Goal: Information Seeking & Learning: Find specific fact

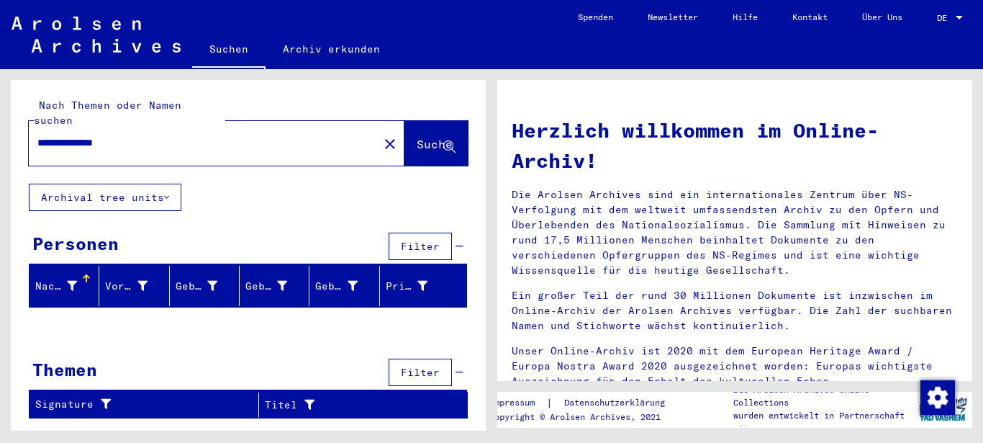
click at [959, 15] on div at bounding box center [959, 18] width 13 height 10
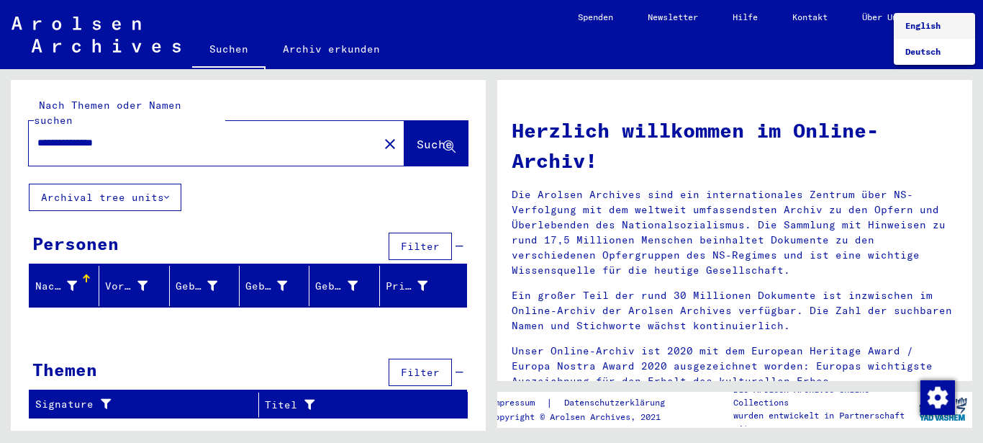
click at [934, 25] on span "English" at bounding box center [922, 25] width 35 height 11
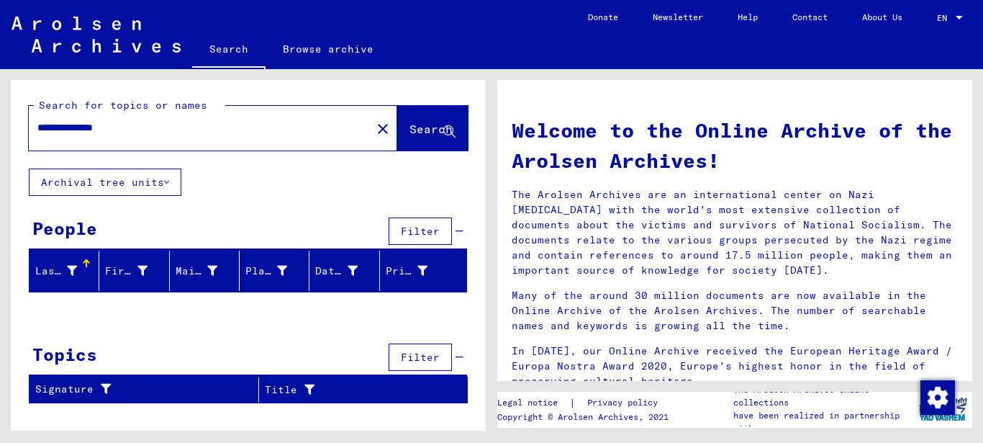
click at [62, 127] on input "**********" at bounding box center [195, 127] width 317 height 15
type input "**********"
click at [422, 132] on span "Search" at bounding box center [430, 129] width 43 height 14
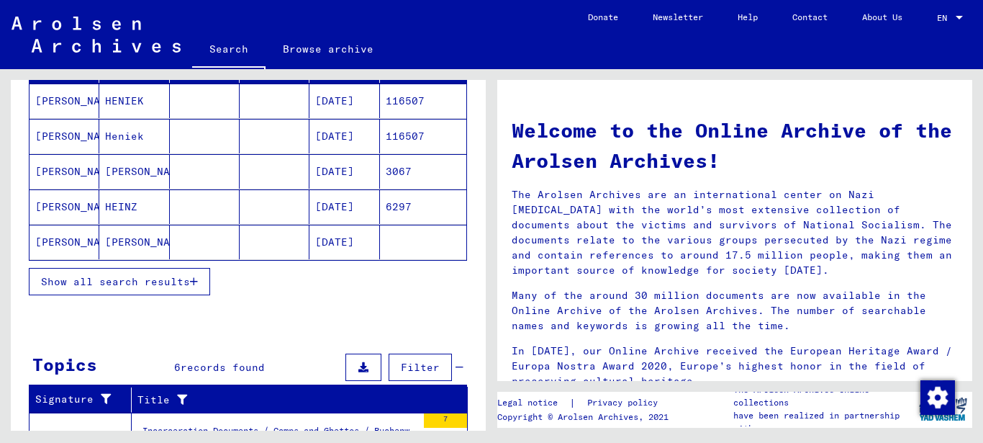
scroll to position [233, 0]
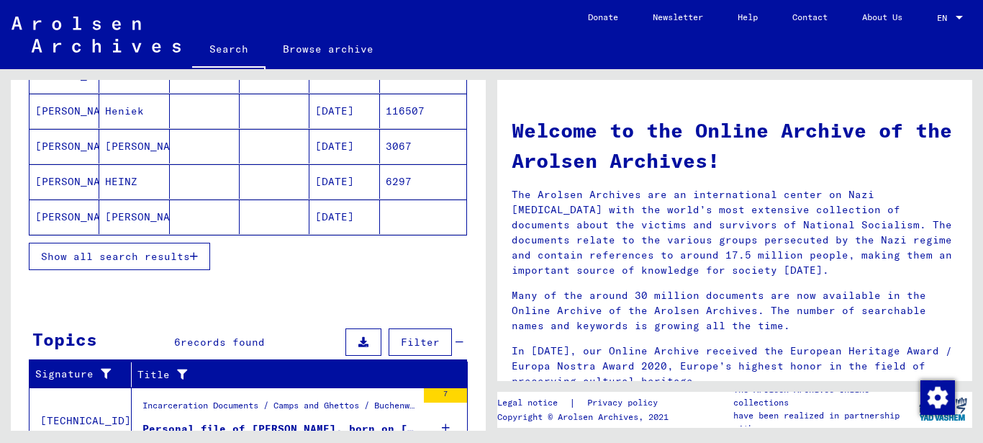
click at [100, 257] on span "Show all search results" at bounding box center [115, 256] width 149 height 13
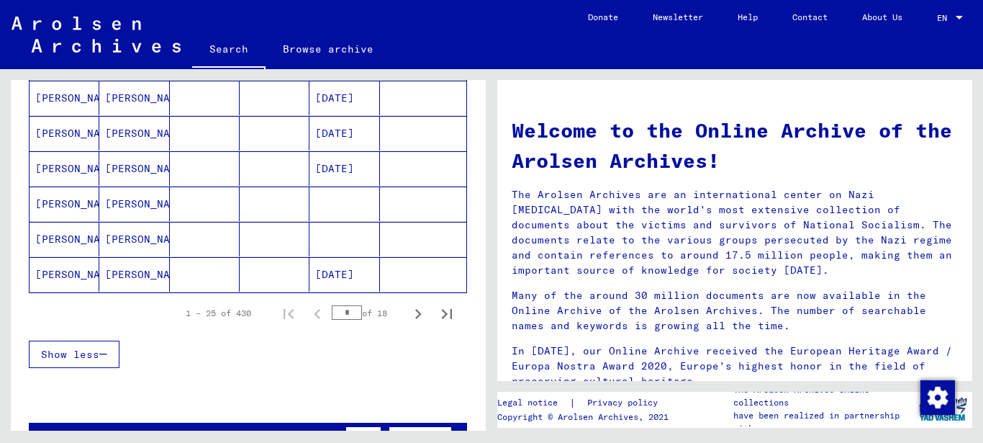
scroll to position [933, 0]
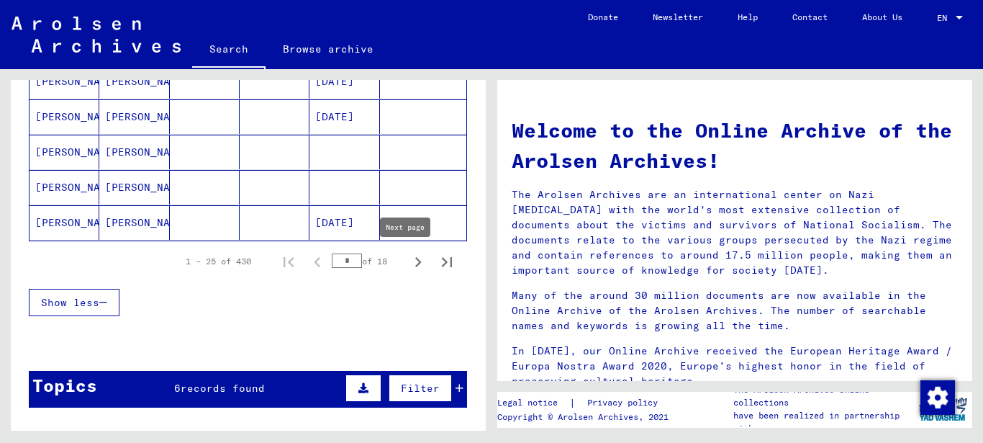
drag, startPoint x: 408, startPoint y: 263, endPoint x: 397, endPoint y: 262, distance: 10.8
click at [415, 262] on icon "Next page" at bounding box center [418, 262] width 6 height 10
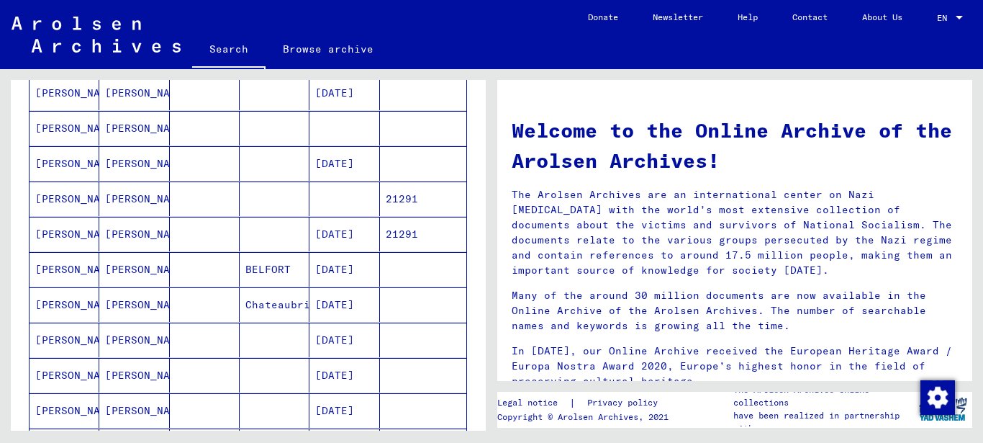
scroll to position [699, 0]
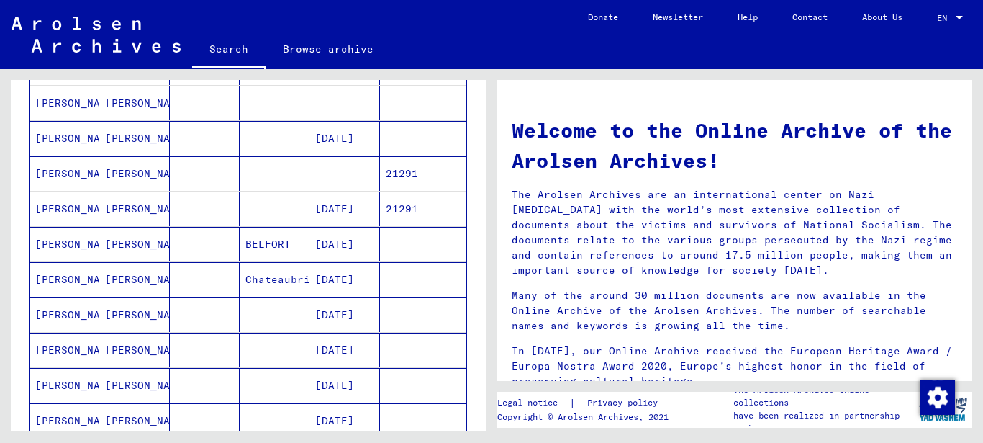
click at [60, 173] on mat-cell "[PERSON_NAME]" at bounding box center [65, 173] width 70 height 35
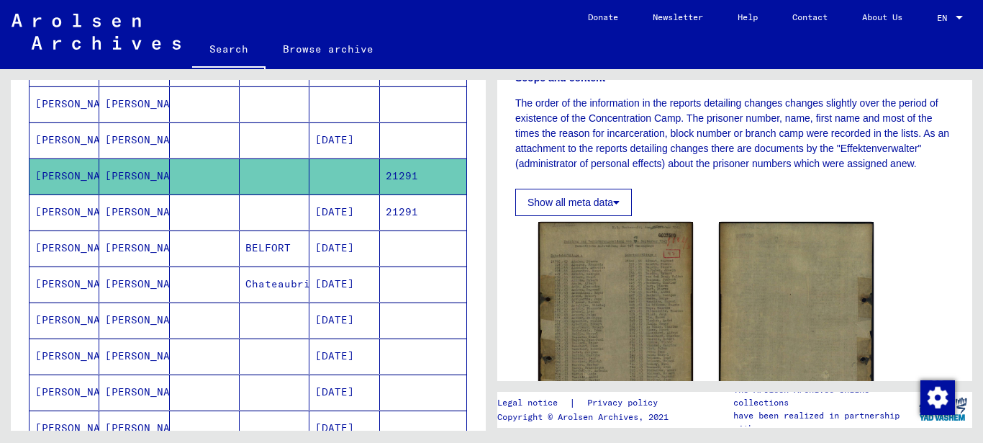
scroll to position [311, 0]
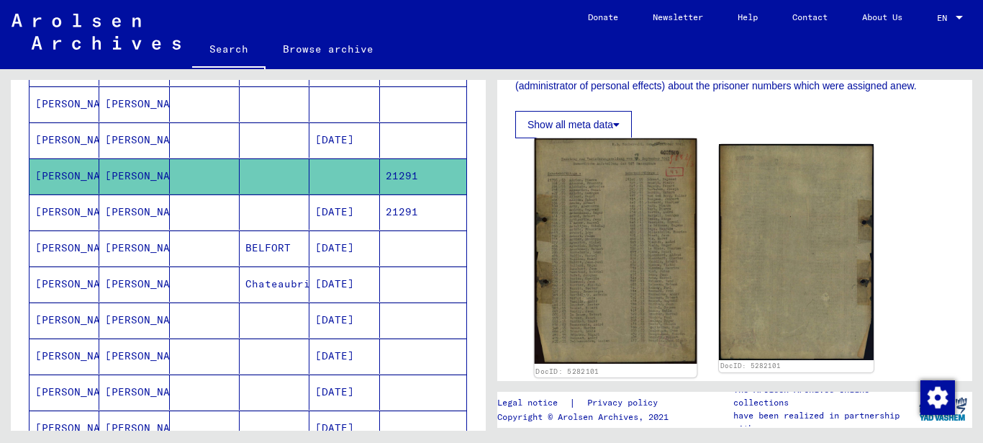
click at [586, 235] on img at bounding box center [616, 250] width 163 height 225
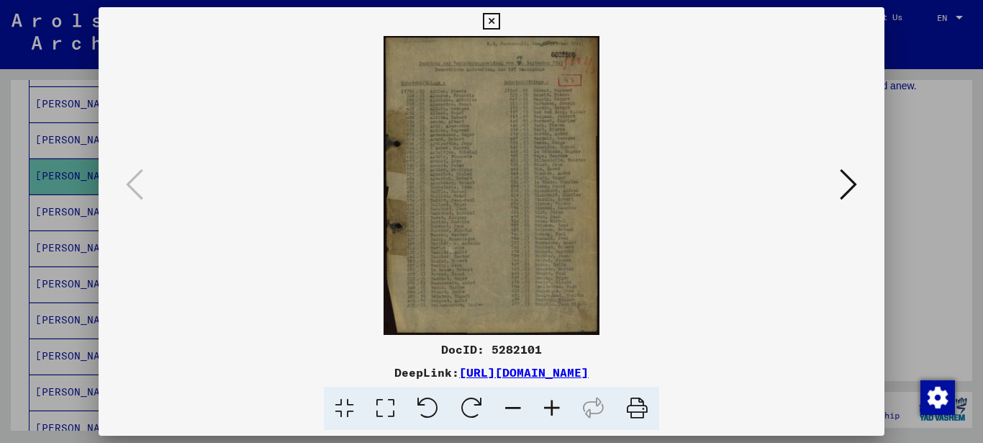
click at [545, 407] on icon at bounding box center [552, 408] width 39 height 44
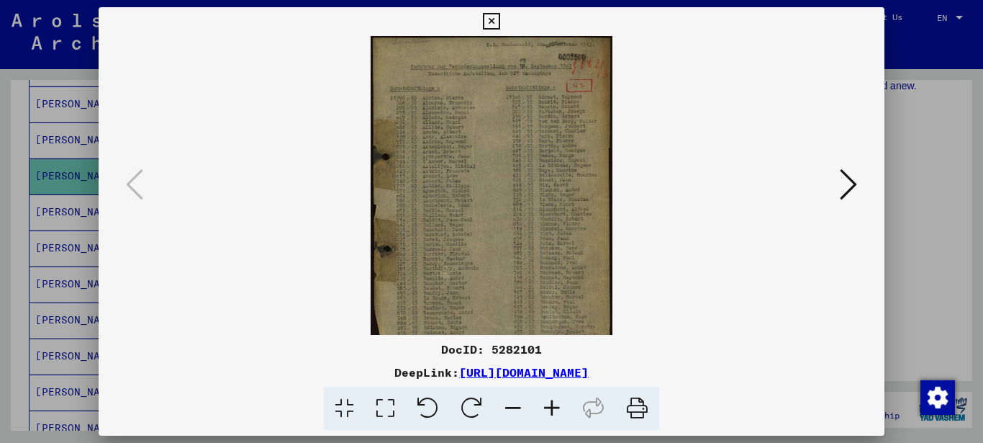
click at [545, 407] on icon at bounding box center [552, 408] width 39 height 44
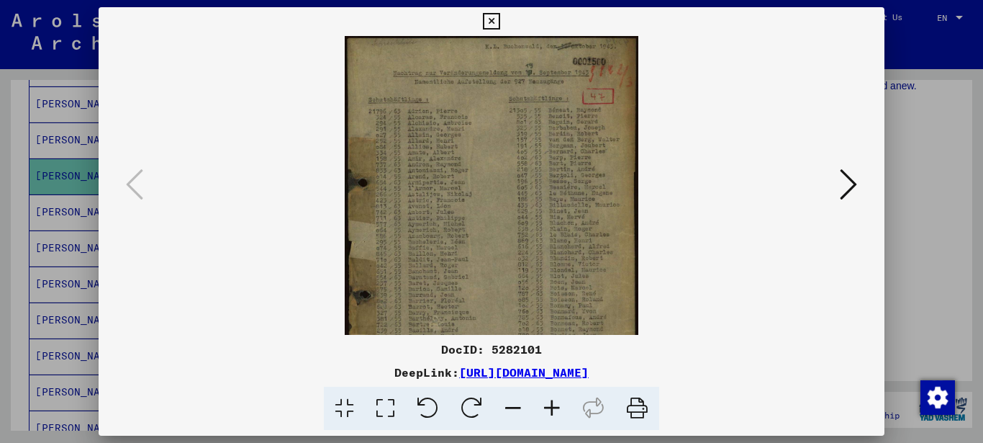
click at [545, 407] on icon at bounding box center [552, 408] width 39 height 44
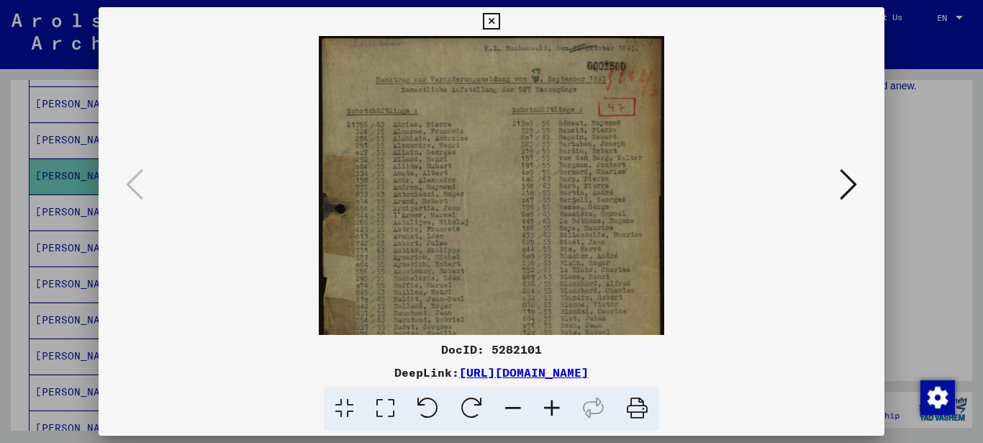
click at [545, 407] on icon at bounding box center [552, 408] width 39 height 44
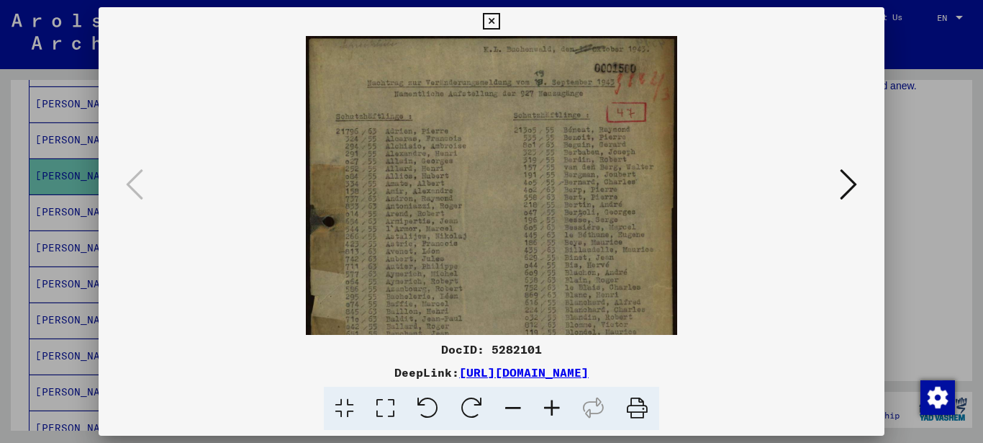
click at [545, 407] on icon at bounding box center [552, 408] width 39 height 44
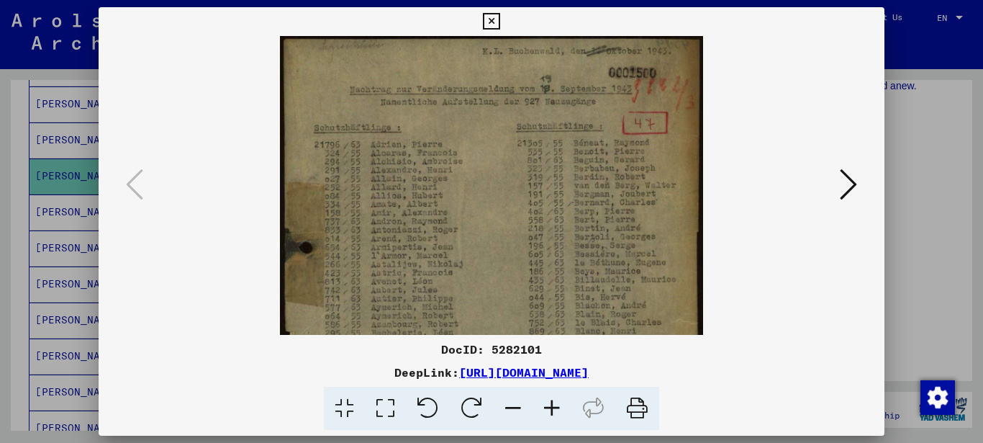
click at [545, 407] on icon at bounding box center [552, 408] width 39 height 44
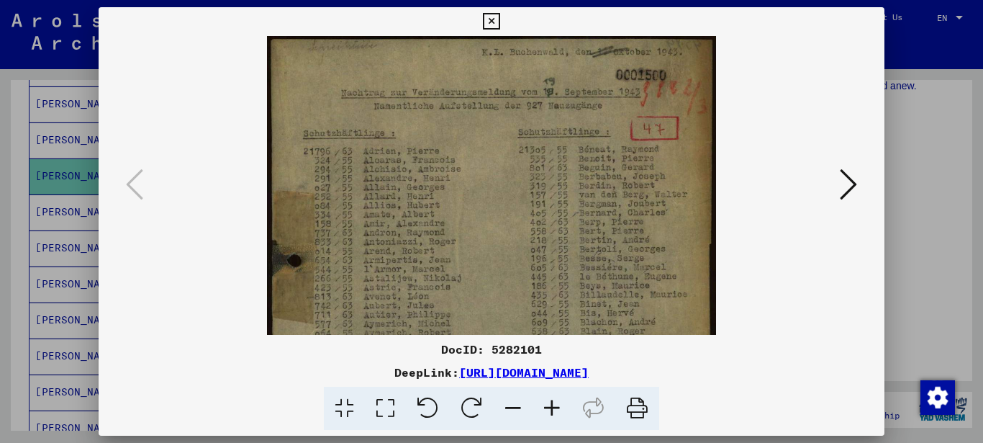
click at [545, 407] on icon at bounding box center [552, 408] width 39 height 44
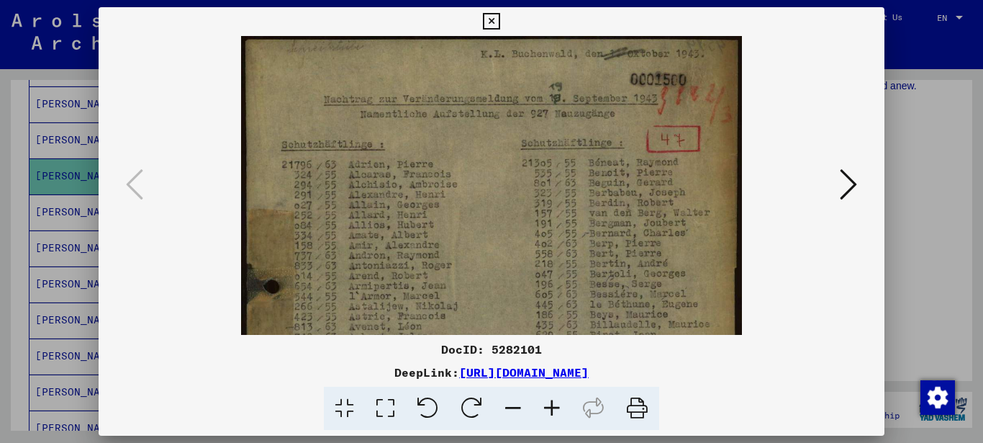
click at [545, 405] on icon at bounding box center [552, 408] width 39 height 44
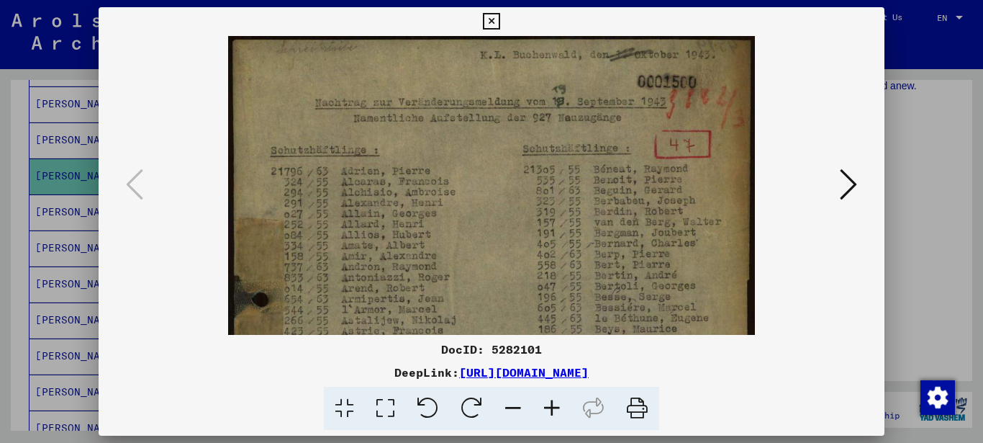
click at [545, 405] on icon at bounding box center [552, 408] width 39 height 44
click at [545, 404] on icon at bounding box center [552, 408] width 39 height 44
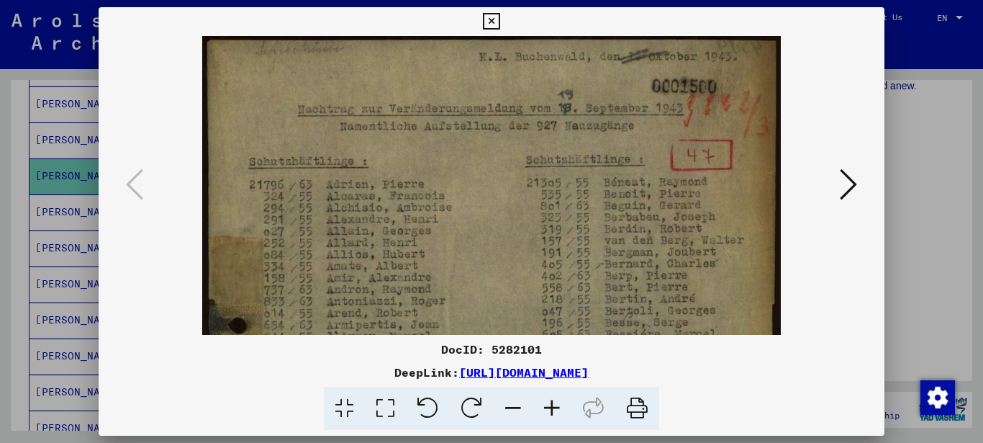
click at [545, 403] on icon at bounding box center [552, 408] width 39 height 44
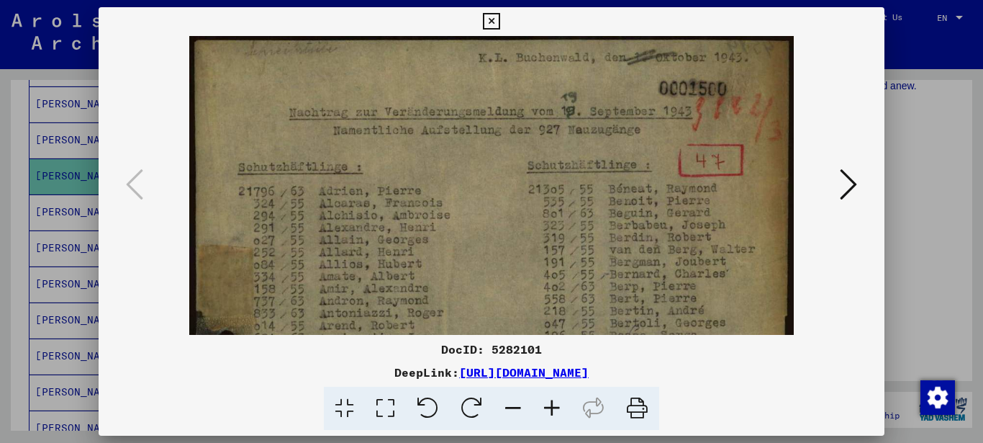
click at [545, 403] on icon at bounding box center [552, 408] width 39 height 44
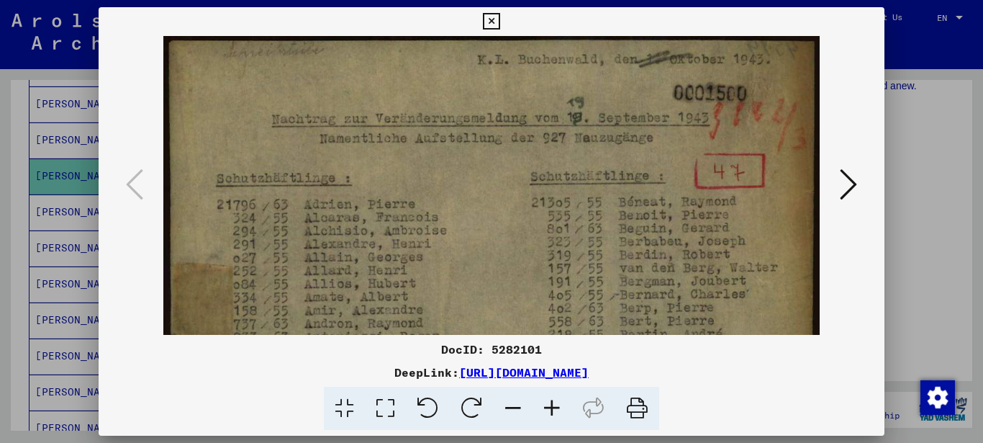
click at [545, 403] on icon at bounding box center [552, 408] width 39 height 44
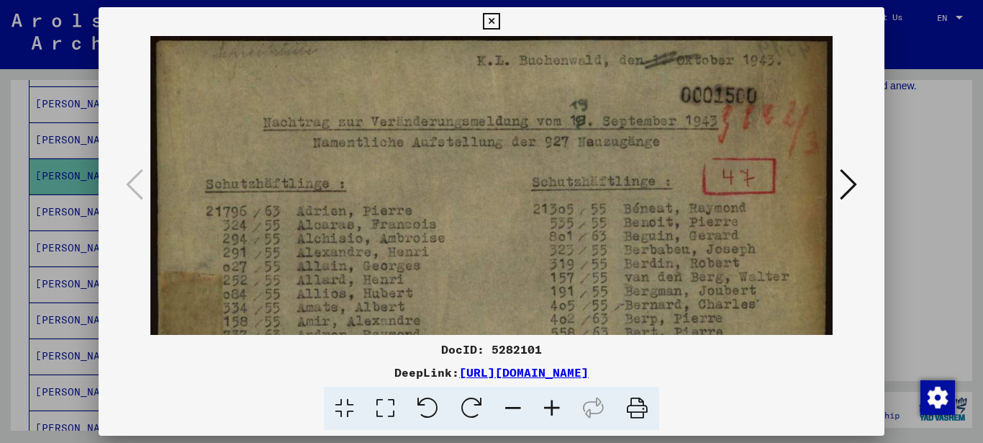
click at [545, 403] on icon at bounding box center [552, 408] width 39 height 44
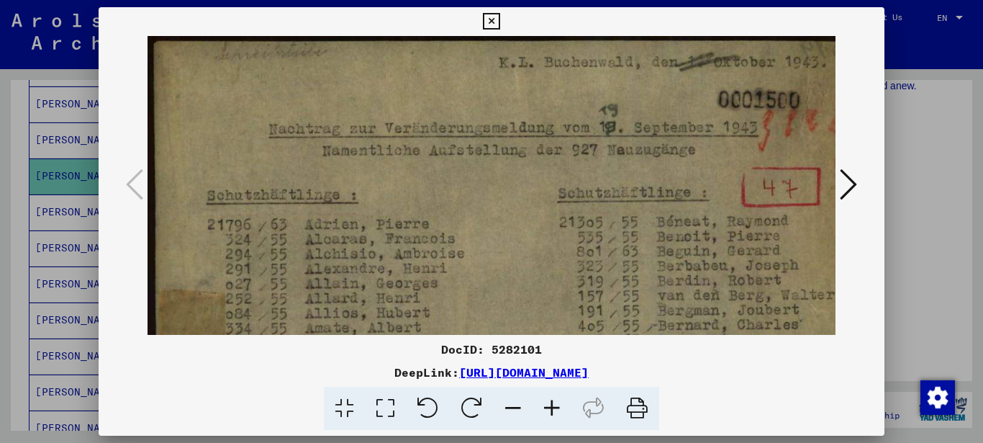
click at [545, 403] on icon at bounding box center [552, 408] width 39 height 44
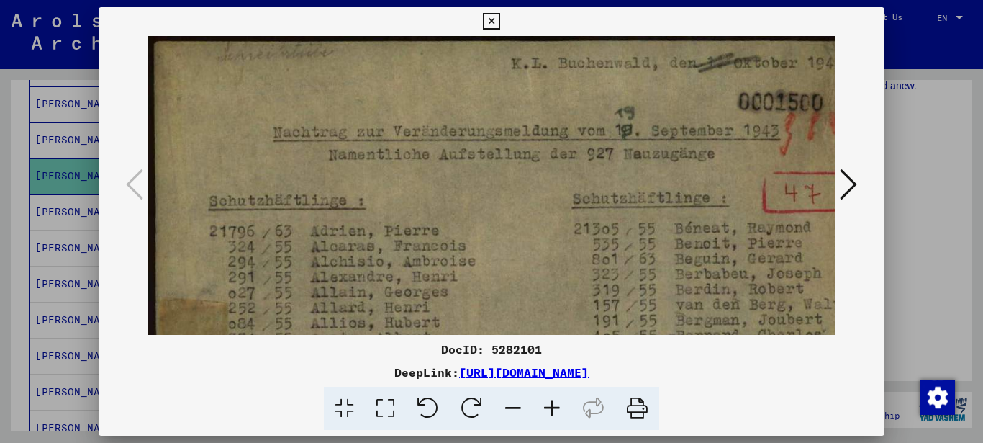
click at [545, 403] on icon at bounding box center [552, 408] width 39 height 44
click at [545, 402] on icon at bounding box center [552, 408] width 39 height 44
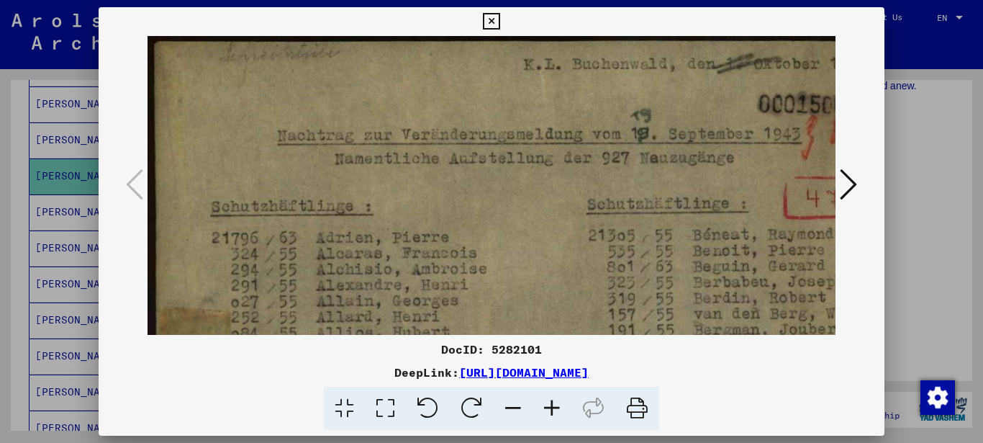
scroll to position [22, 0]
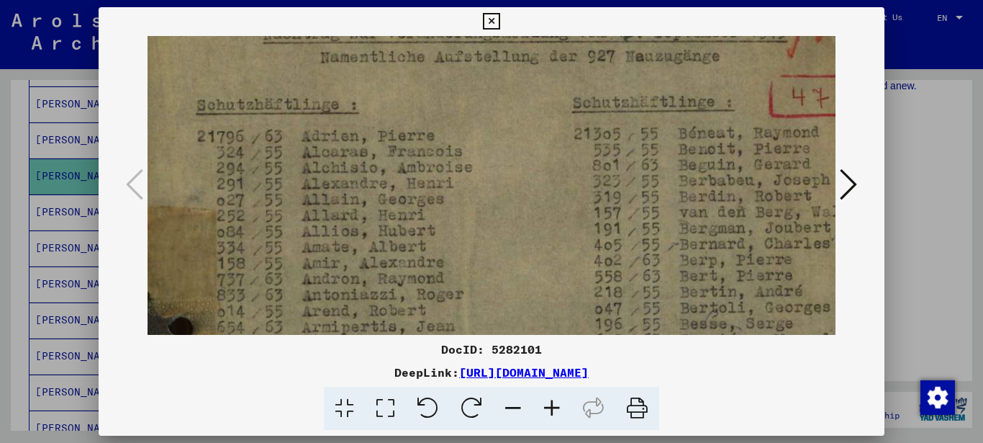
drag, startPoint x: 486, startPoint y: 251, endPoint x: 470, endPoint y: 140, distance: 111.9
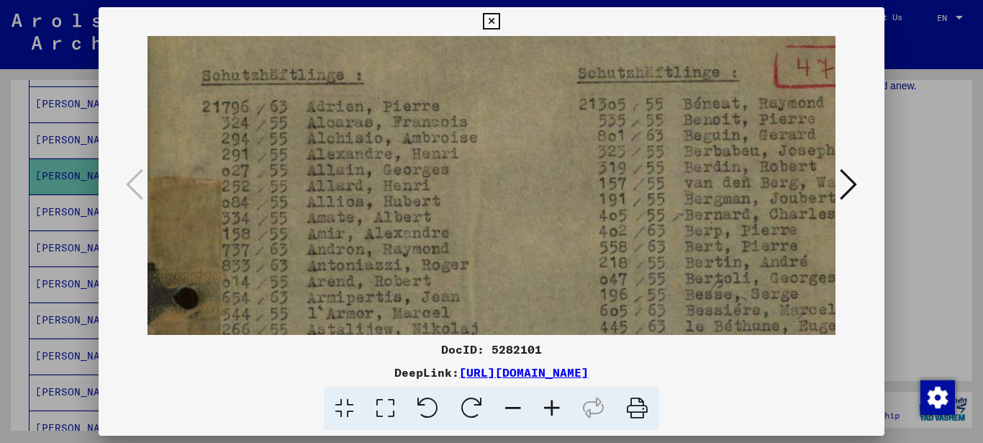
scroll to position [135, 9]
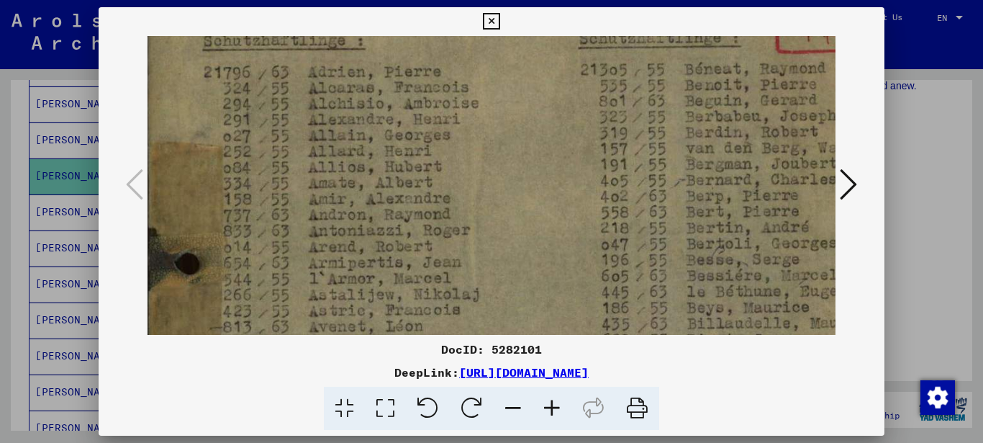
drag, startPoint x: 468, startPoint y: 256, endPoint x: 475, endPoint y: 197, distance: 59.4
click at [475, 198] on img at bounding box center [533, 415] width 786 height 1090
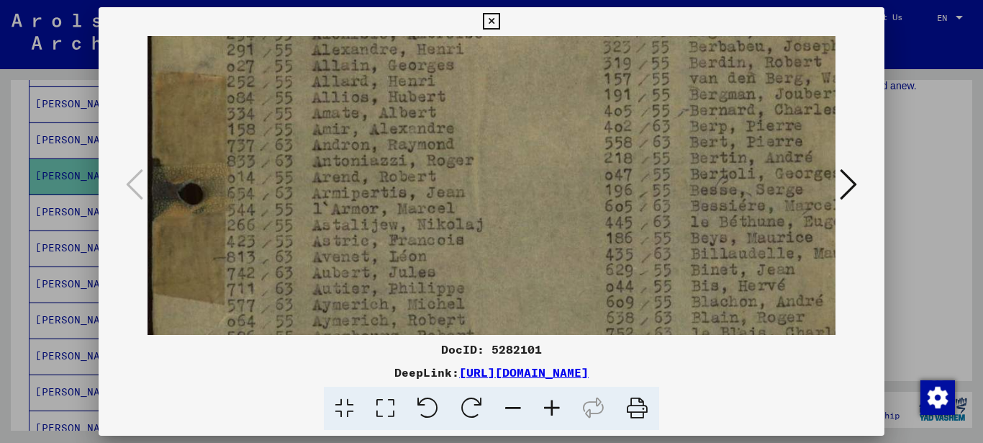
drag, startPoint x: 456, startPoint y: 250, endPoint x: 453, endPoint y: 134, distance: 116.6
click at [460, 126] on img at bounding box center [536, 346] width 786 height 1090
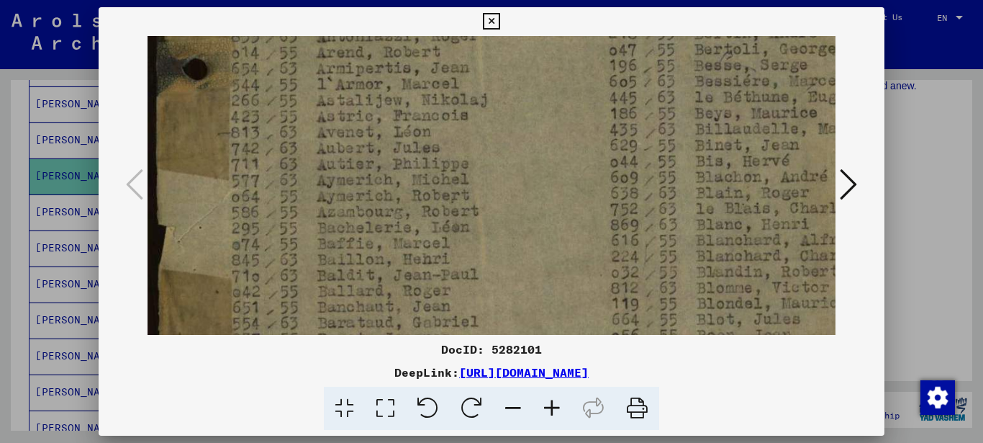
scroll to position [237, 0]
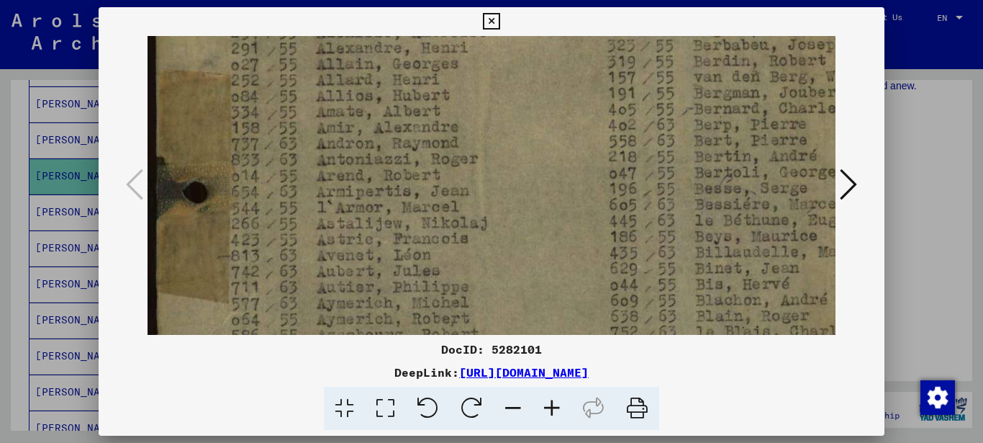
drag, startPoint x: 466, startPoint y: 253, endPoint x: 481, endPoint y: 325, distance: 74.4
click at [481, 325] on img at bounding box center [541, 344] width 786 height 1090
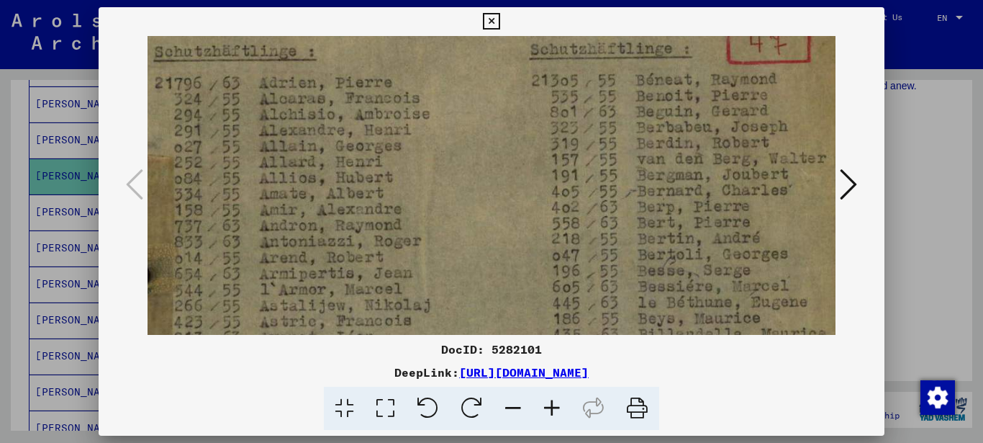
scroll to position [155, 58]
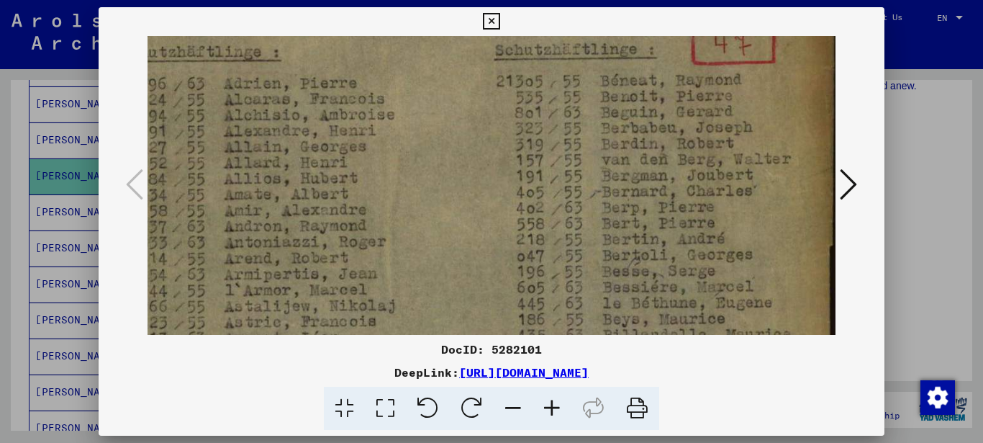
drag, startPoint x: 448, startPoint y: 124, endPoint x: 173, endPoint y: 207, distance: 286.4
click at [173, 207] on img at bounding box center [448, 427] width 786 height 1090
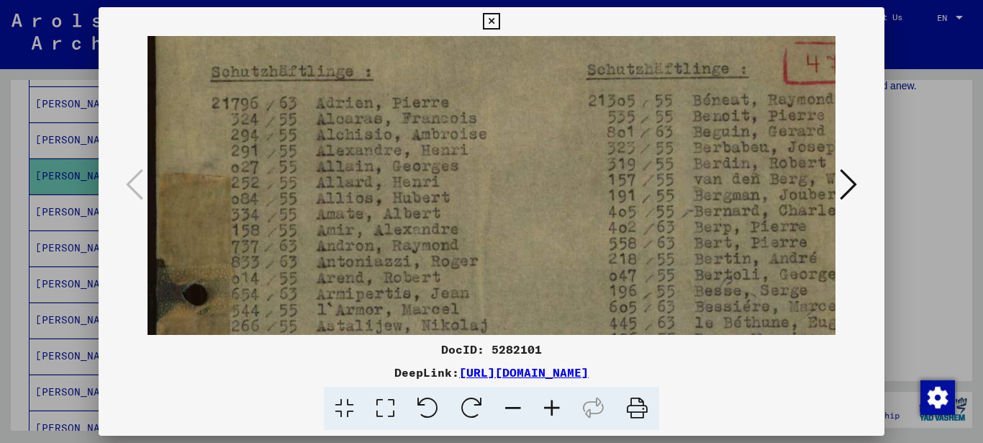
scroll to position [140, 0]
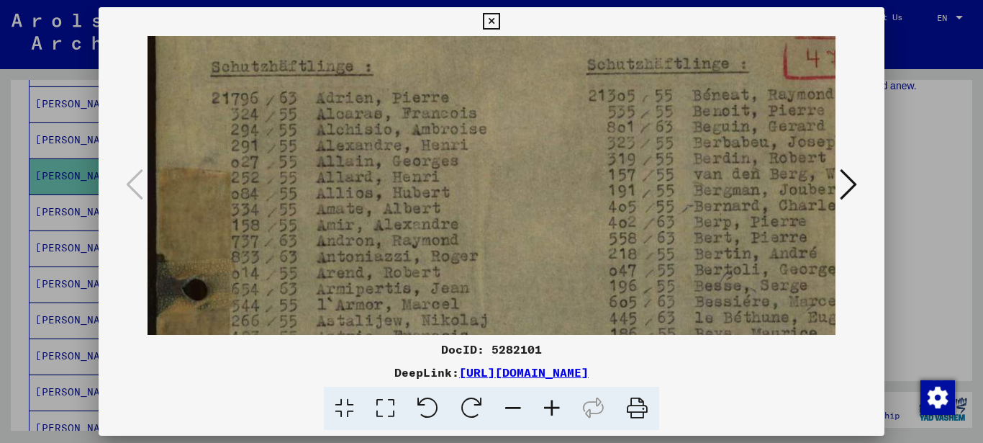
drag, startPoint x: 577, startPoint y: 181, endPoint x: 622, endPoint y: 195, distance: 47.6
click at [622, 195] on img at bounding box center [541, 441] width 786 height 1090
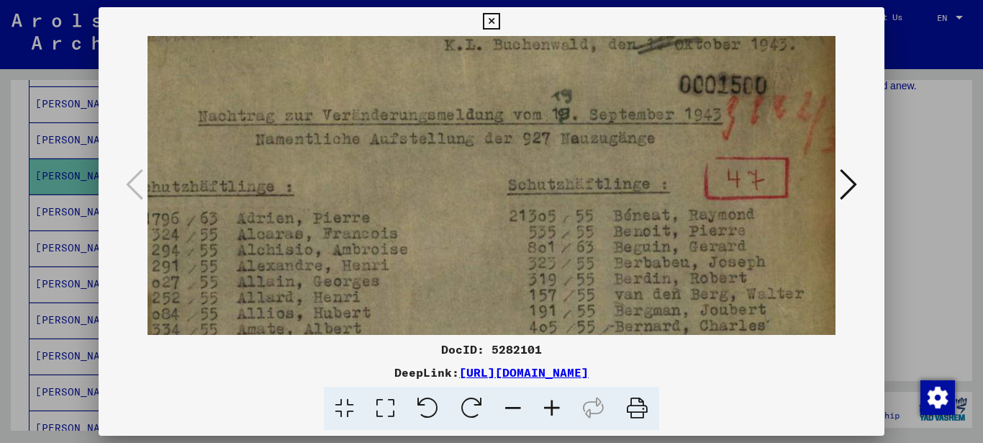
scroll to position [29, 71]
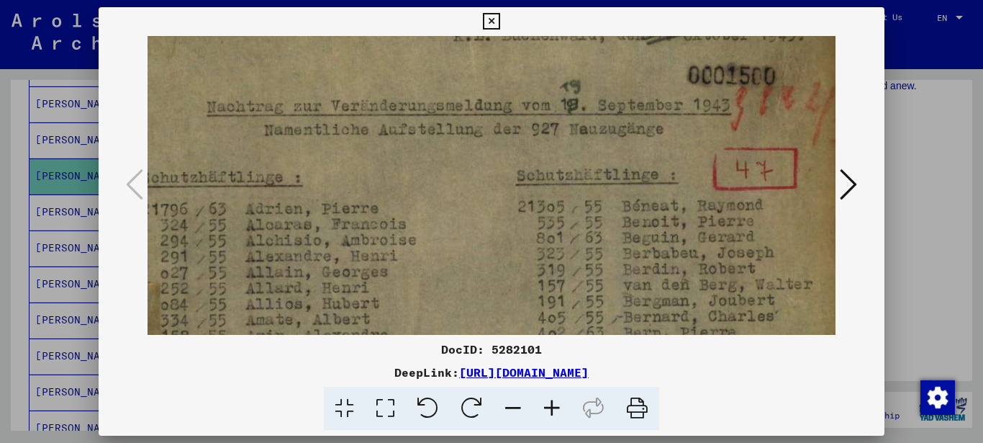
drag, startPoint x: 494, startPoint y: 201, endPoint x: 382, endPoint y: 313, distance: 158.3
click at [499, 21] on icon at bounding box center [491, 21] width 17 height 17
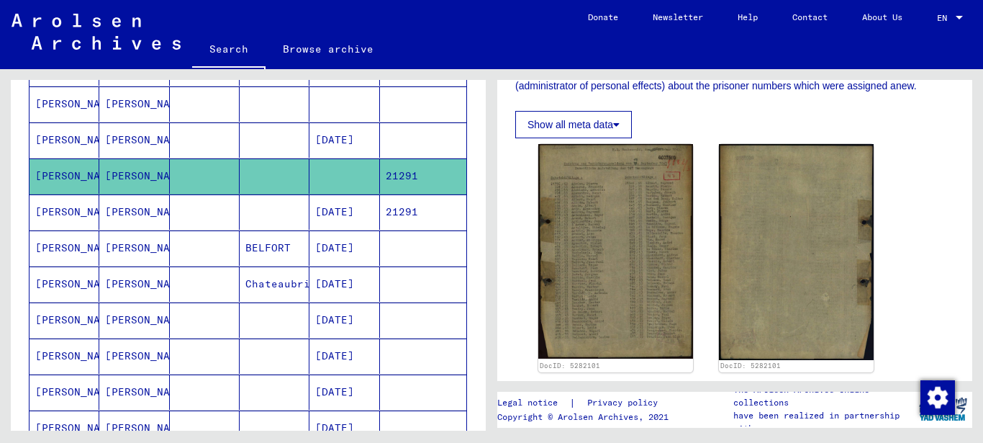
click at [340, 209] on mat-cell "[DATE]" at bounding box center [344, 211] width 70 height 35
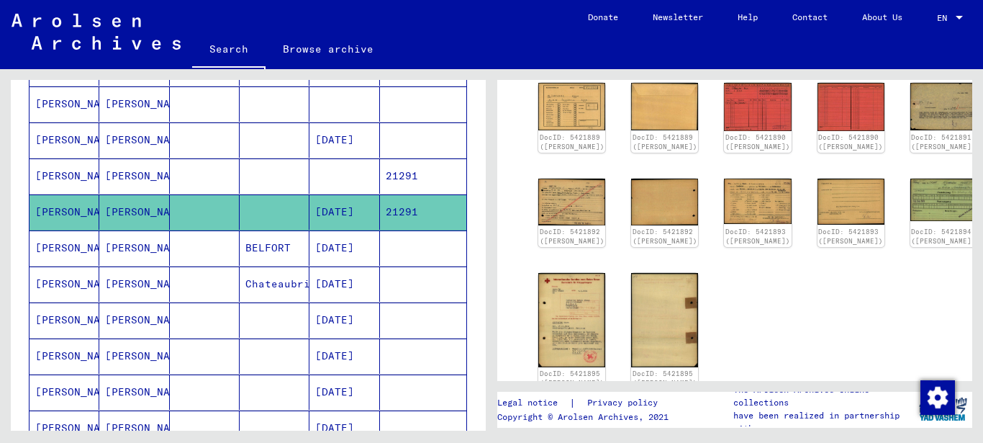
scroll to position [78, 0]
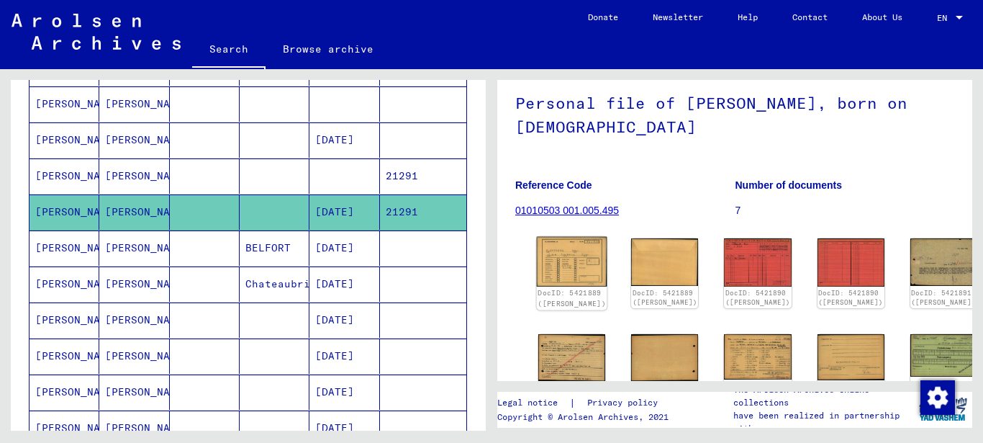
click at [551, 272] on img at bounding box center [572, 262] width 71 height 50
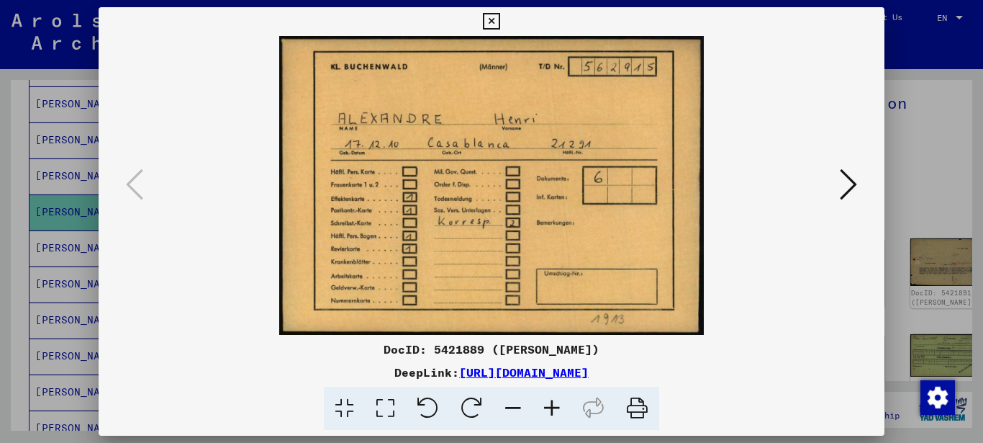
click at [856, 183] on icon at bounding box center [848, 184] width 17 height 35
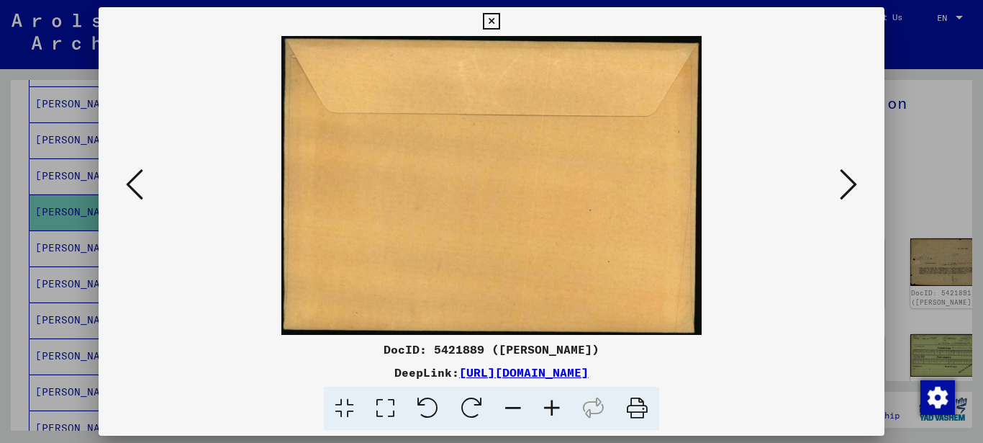
click at [851, 184] on icon at bounding box center [848, 184] width 17 height 35
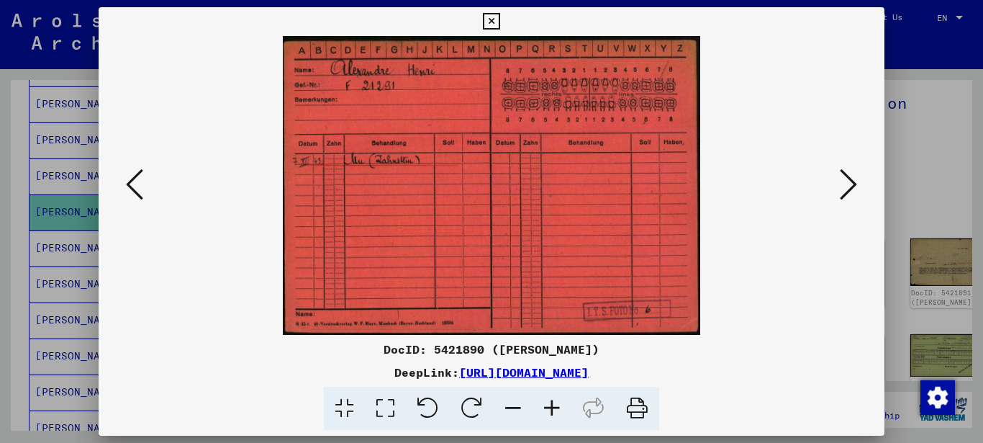
click at [550, 414] on icon at bounding box center [552, 408] width 39 height 44
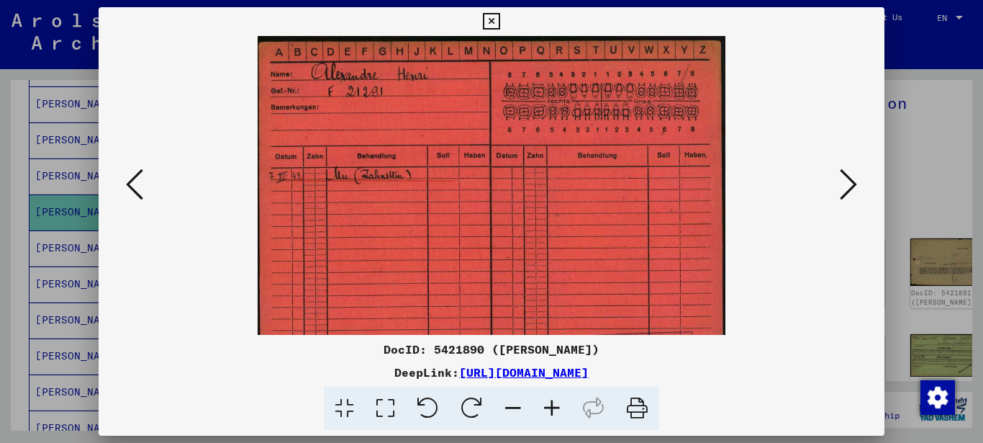
click at [550, 414] on icon at bounding box center [552, 408] width 39 height 44
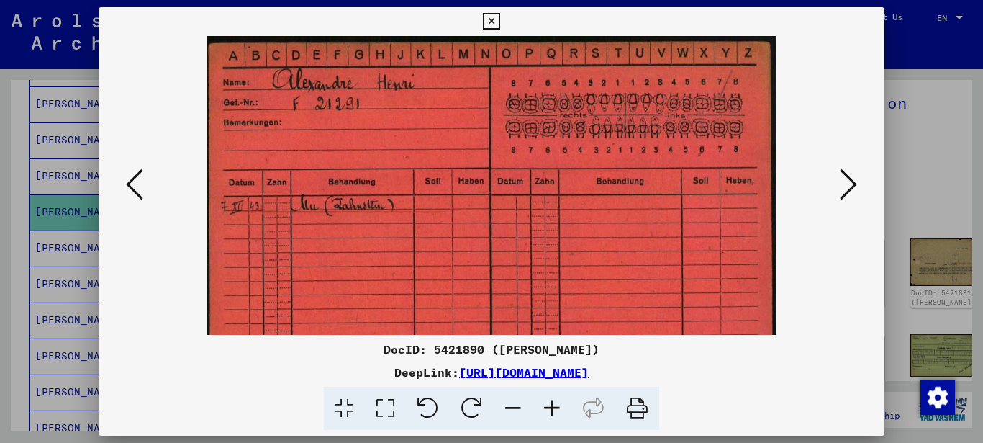
click at [550, 414] on icon at bounding box center [552, 408] width 39 height 44
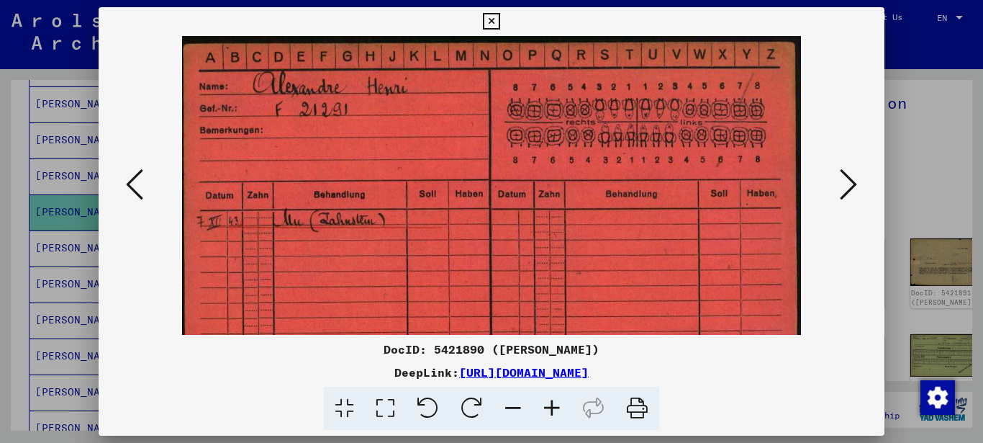
click at [550, 414] on icon at bounding box center [552, 408] width 39 height 44
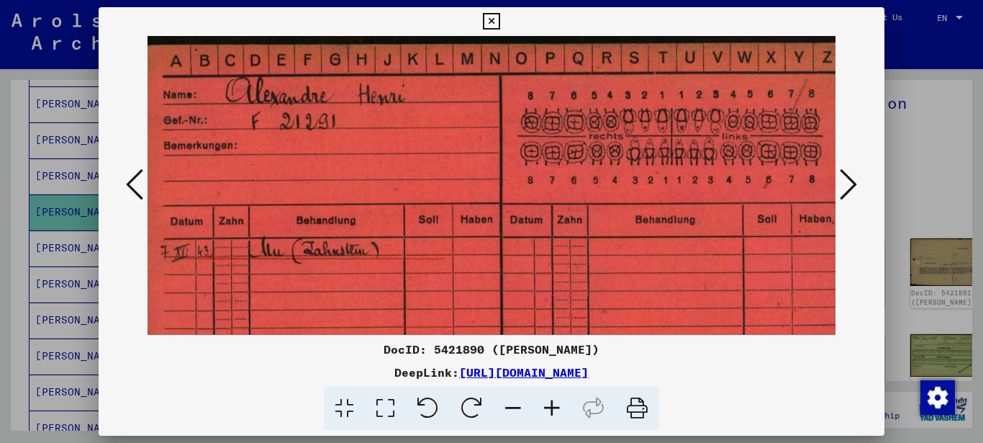
scroll to position [0, 6]
drag, startPoint x: 461, startPoint y: 246, endPoint x: 461, endPoint y: 284, distance: 37.4
click at [461, 284] on img at bounding box center [500, 293] width 719 height 515
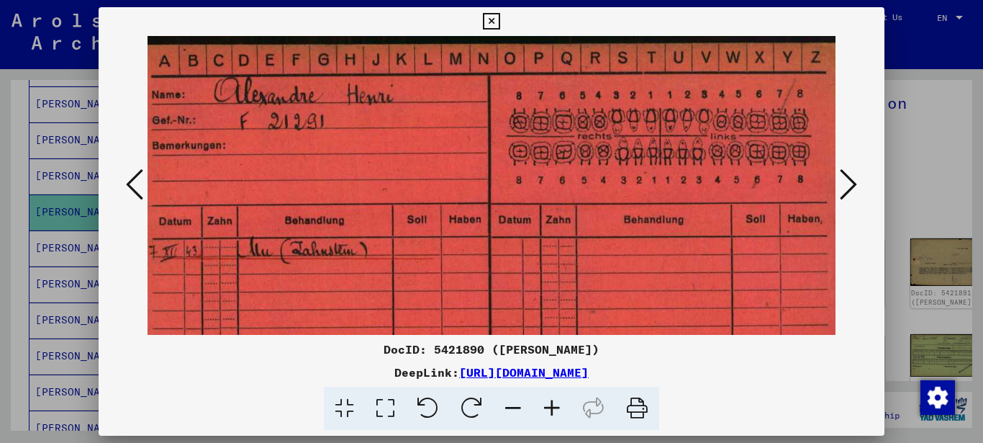
scroll to position [0, 25]
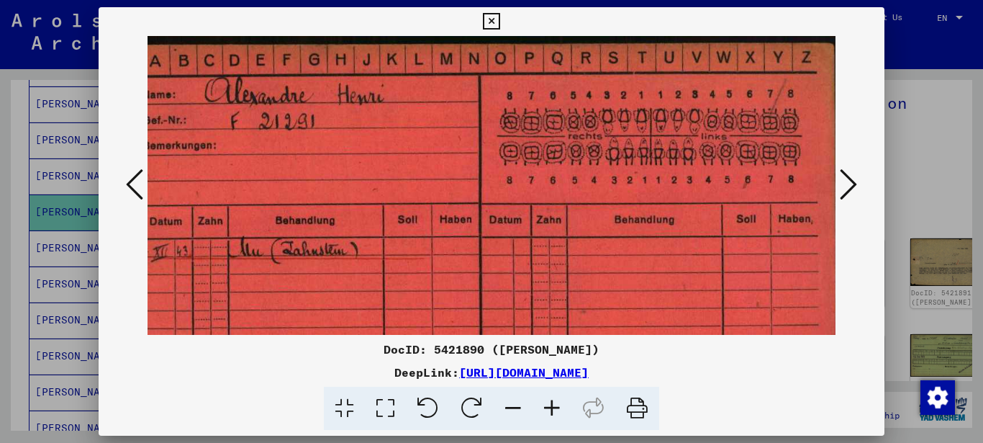
drag, startPoint x: 628, startPoint y: 182, endPoint x: 577, endPoint y: 197, distance: 52.6
click at [590, 195] on img at bounding box center [481, 293] width 719 height 515
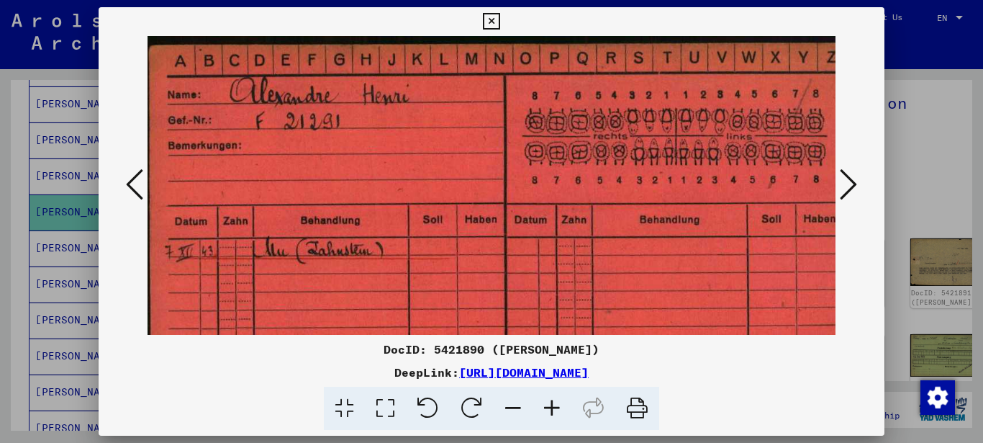
drag, startPoint x: 427, startPoint y: 179, endPoint x: 576, endPoint y: 248, distance: 163.9
click at [580, 254] on img at bounding box center [507, 293] width 719 height 515
click at [499, 18] on icon at bounding box center [491, 21] width 17 height 17
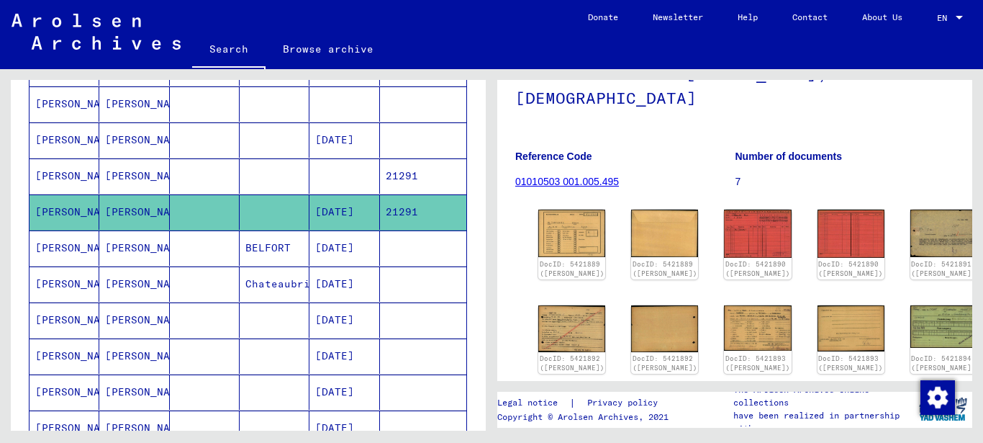
scroll to position [78, 0]
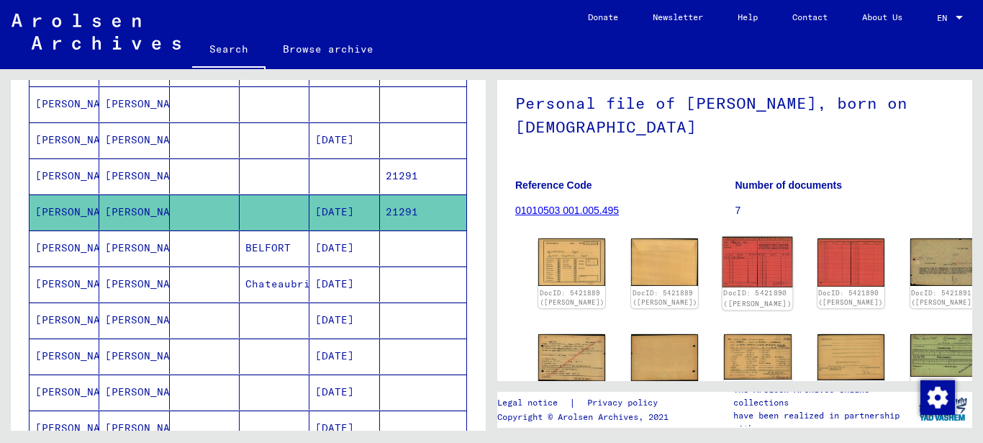
click at [723, 270] on img at bounding box center [758, 262] width 71 height 50
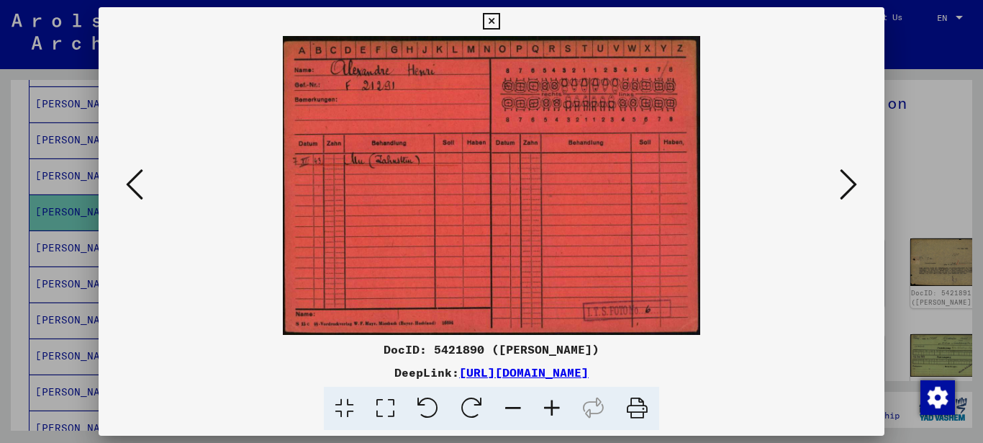
click at [851, 186] on icon at bounding box center [848, 184] width 17 height 35
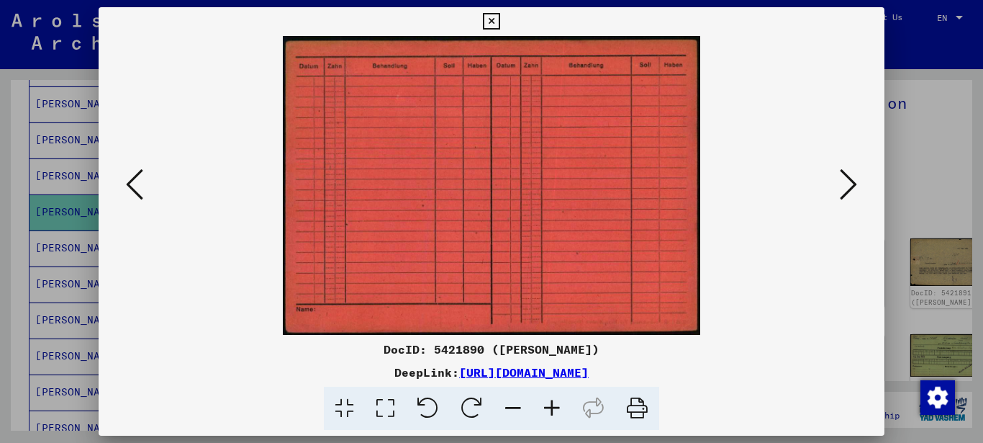
click at [851, 186] on icon at bounding box center [848, 184] width 17 height 35
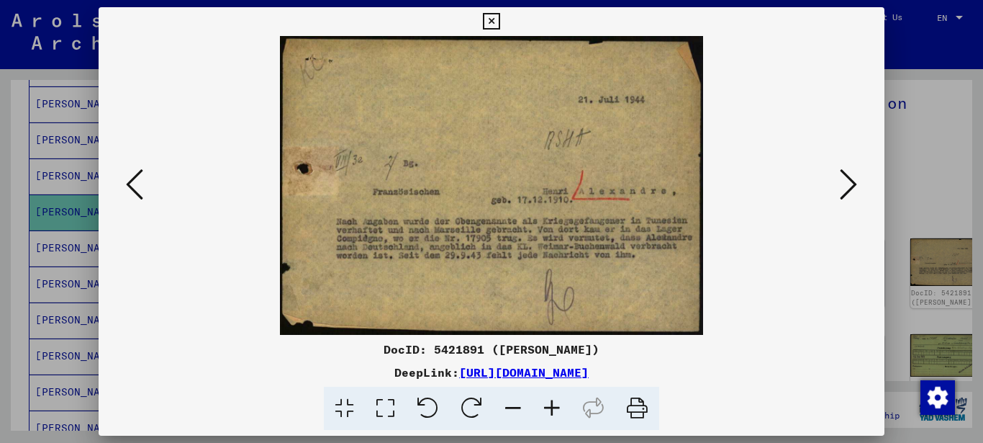
click at [556, 408] on icon at bounding box center [552, 408] width 39 height 44
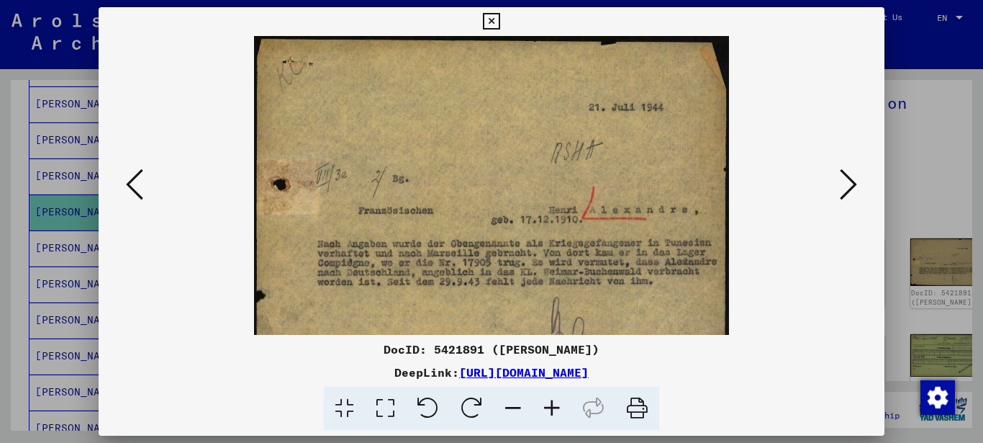
click at [556, 408] on icon at bounding box center [552, 408] width 39 height 44
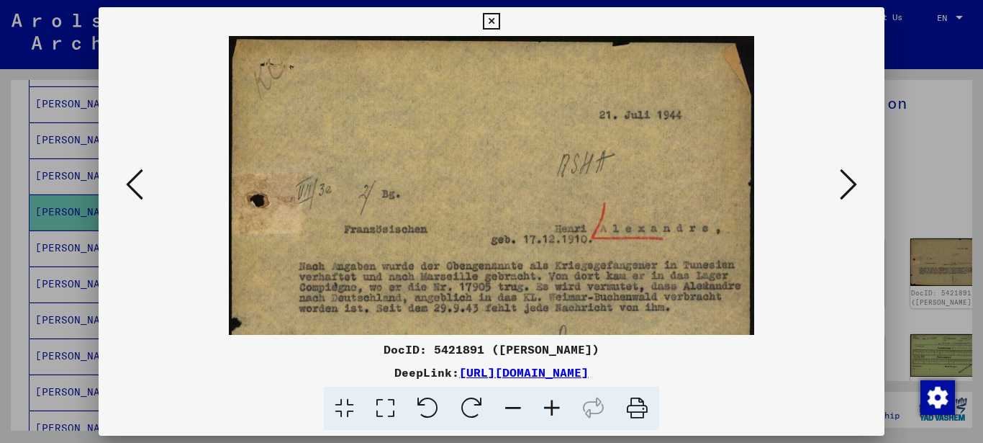
click at [556, 408] on icon at bounding box center [552, 408] width 39 height 44
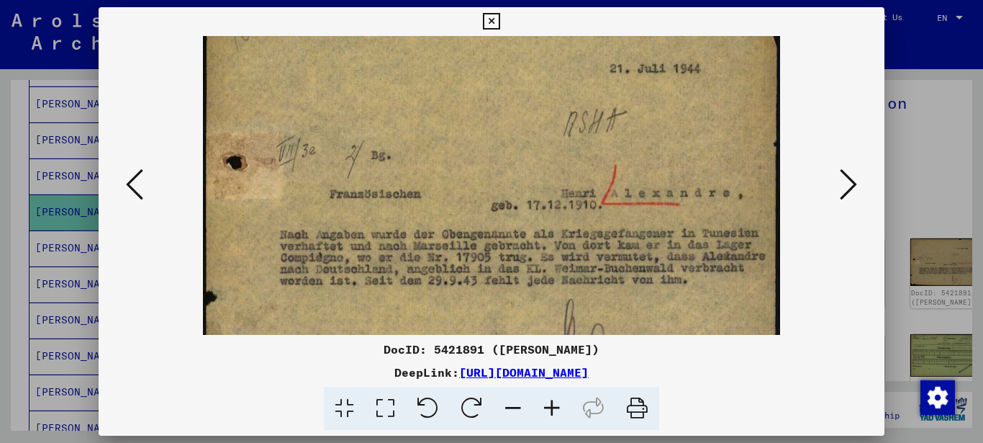
scroll to position [61, 0]
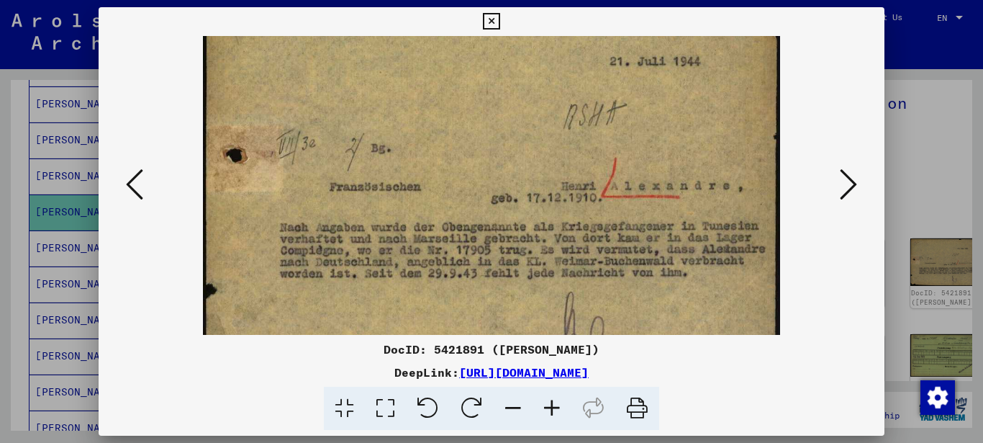
drag, startPoint x: 479, startPoint y: 296, endPoint x: 475, endPoint y: 235, distance: 61.3
click at [475, 235] on img at bounding box center [491, 178] width 577 height 407
click at [448, 273] on img at bounding box center [491, 178] width 577 height 407
click at [551, 285] on img at bounding box center [491, 178] width 577 height 407
click at [851, 186] on icon at bounding box center [848, 184] width 17 height 35
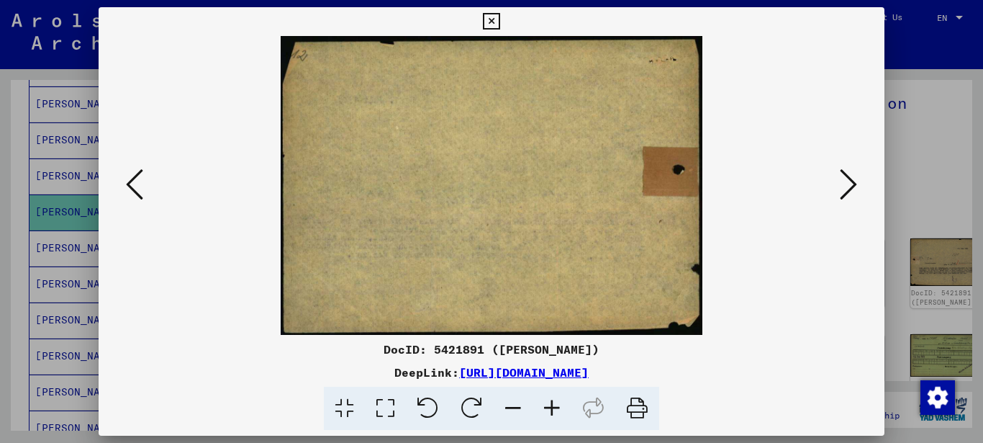
scroll to position [0, 0]
click at [851, 186] on icon at bounding box center [848, 184] width 17 height 35
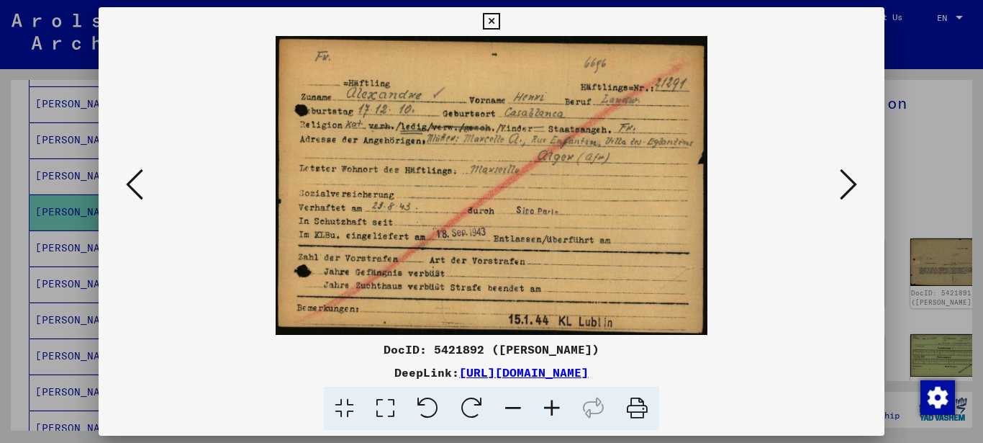
click at [848, 186] on icon at bounding box center [848, 184] width 17 height 35
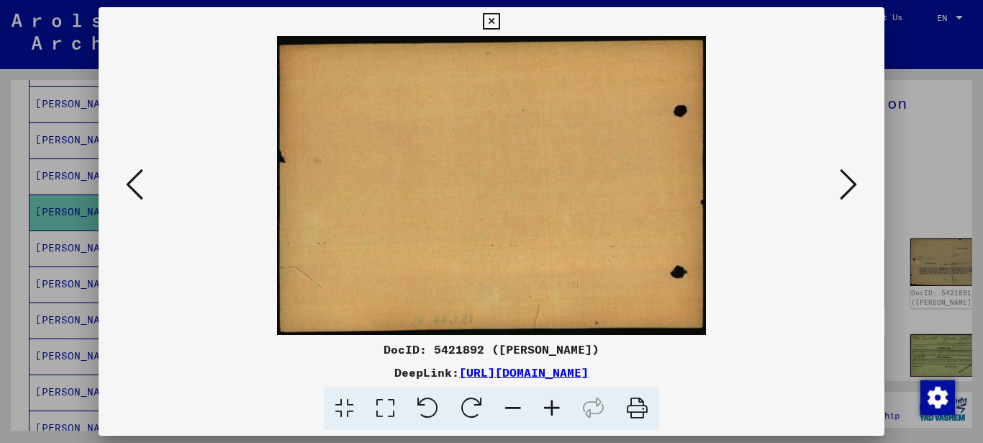
click at [848, 186] on icon at bounding box center [848, 184] width 17 height 35
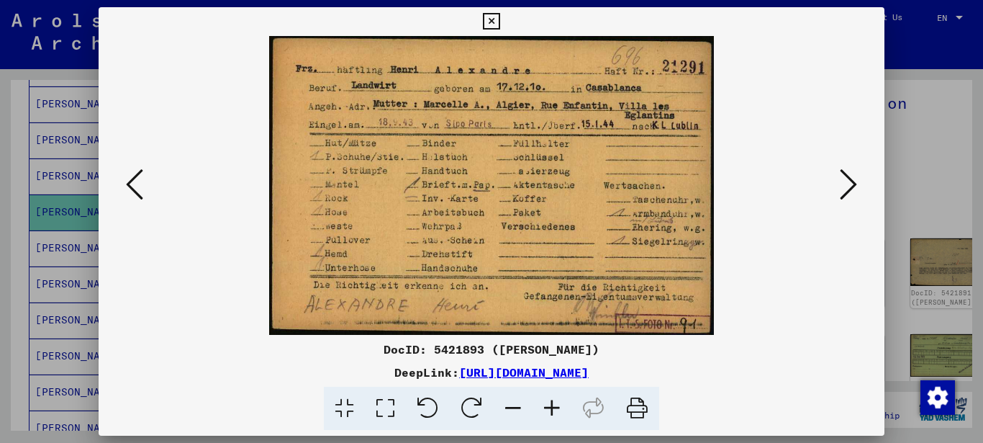
click at [848, 186] on icon at bounding box center [848, 184] width 17 height 35
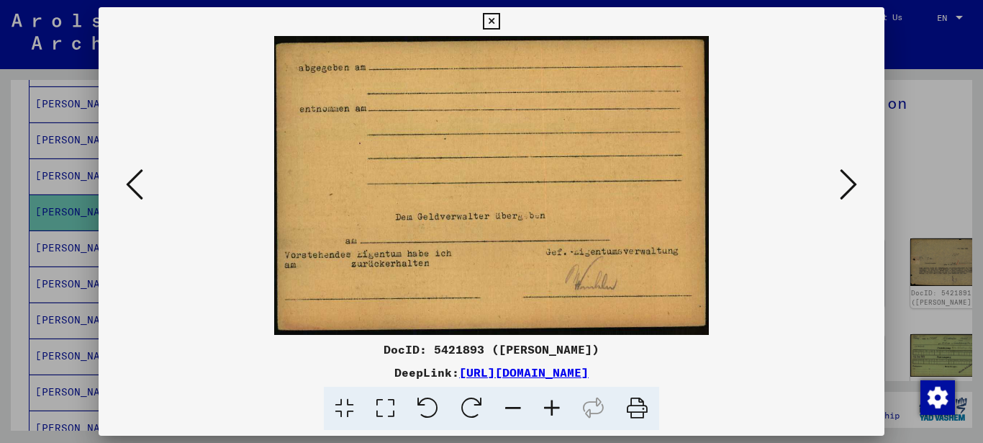
click at [848, 186] on icon at bounding box center [848, 184] width 17 height 35
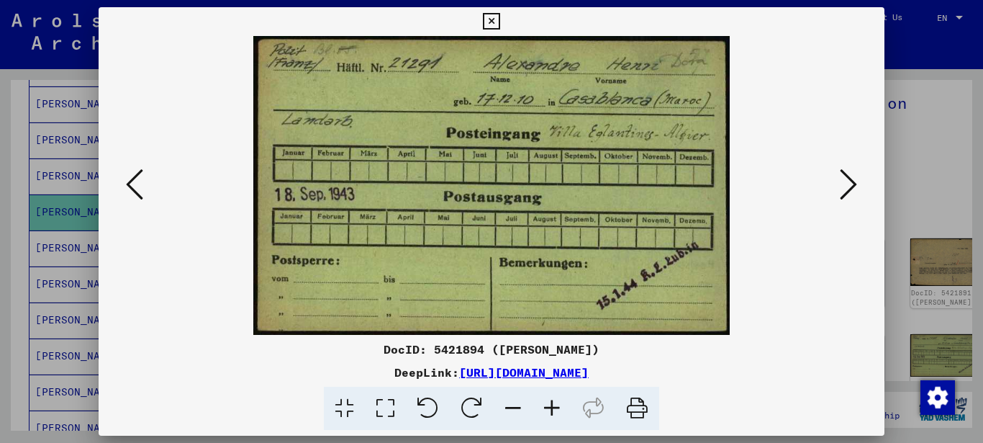
click at [848, 187] on icon at bounding box center [848, 184] width 17 height 35
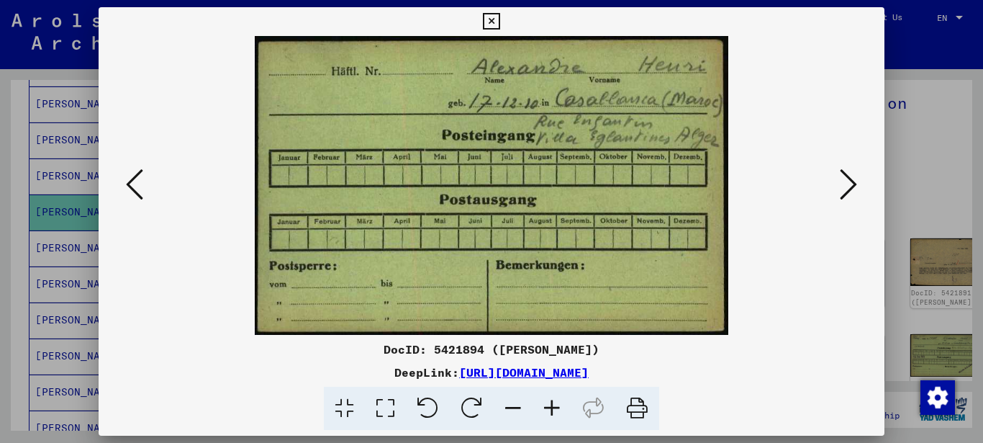
click at [847, 187] on icon at bounding box center [848, 184] width 17 height 35
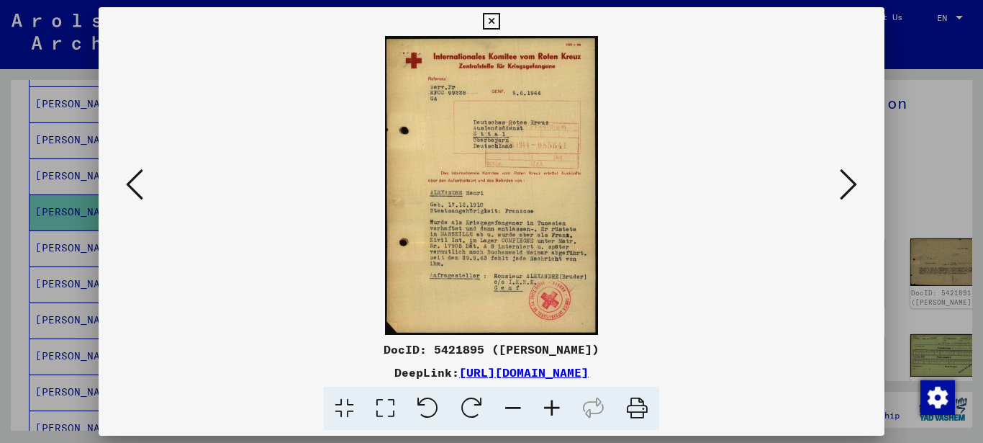
click at [552, 409] on icon at bounding box center [552, 408] width 39 height 44
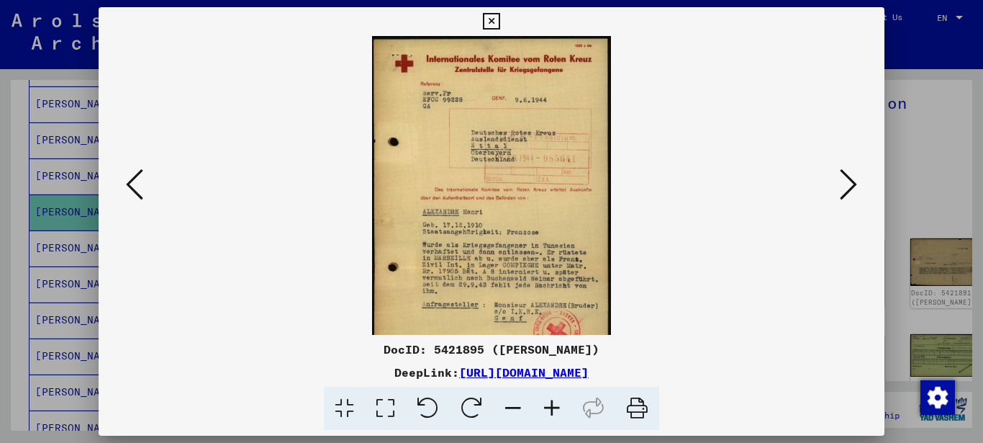
click at [552, 409] on icon at bounding box center [552, 408] width 39 height 44
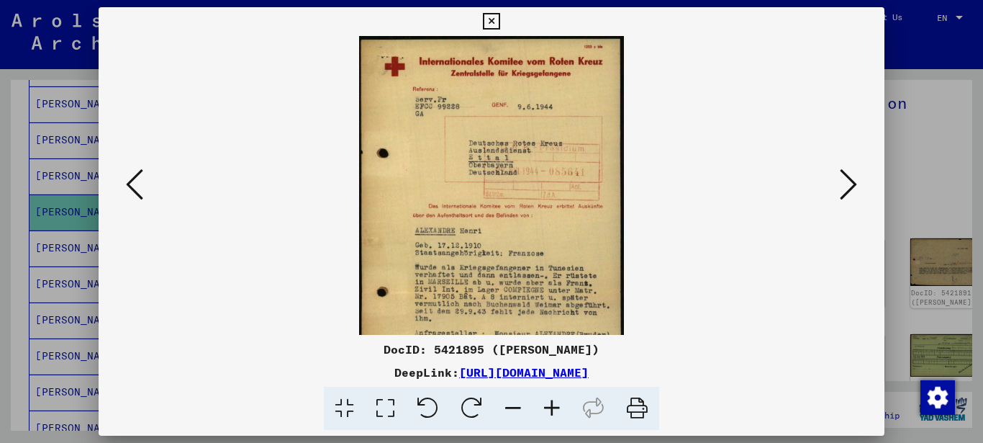
click at [552, 409] on icon at bounding box center [552, 408] width 39 height 44
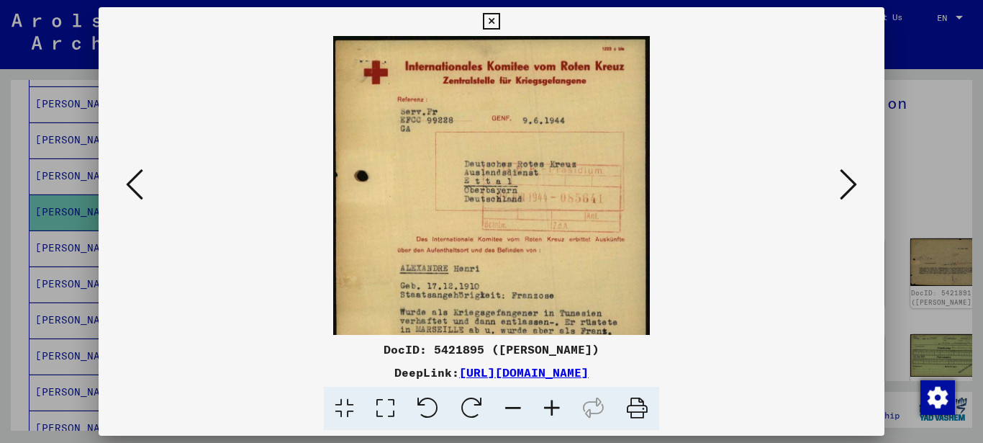
click at [552, 409] on icon at bounding box center [552, 408] width 39 height 44
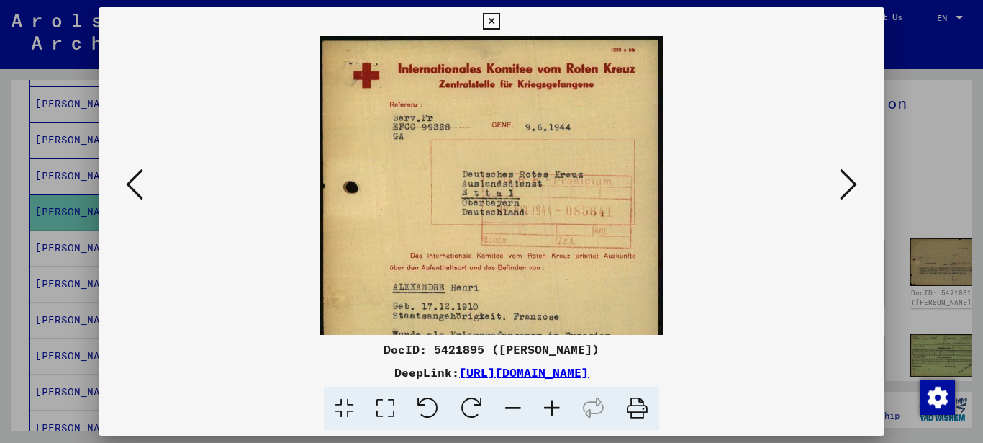
click at [552, 409] on icon at bounding box center [552, 408] width 39 height 44
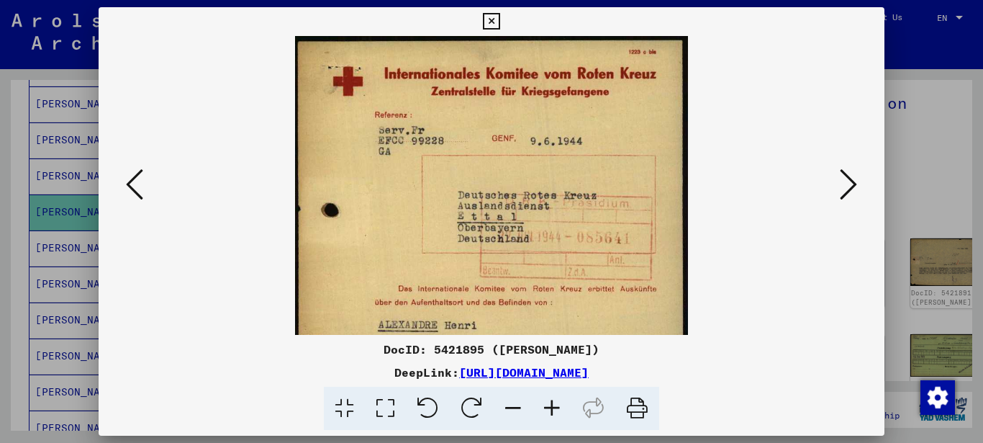
click at [552, 409] on icon at bounding box center [552, 408] width 39 height 44
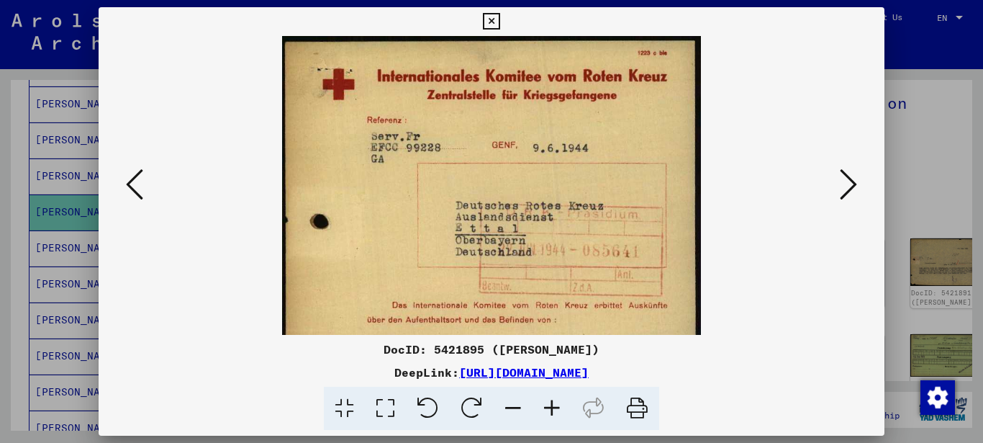
click at [551, 408] on icon at bounding box center [552, 408] width 39 height 44
click at [551, 407] on icon at bounding box center [552, 408] width 39 height 44
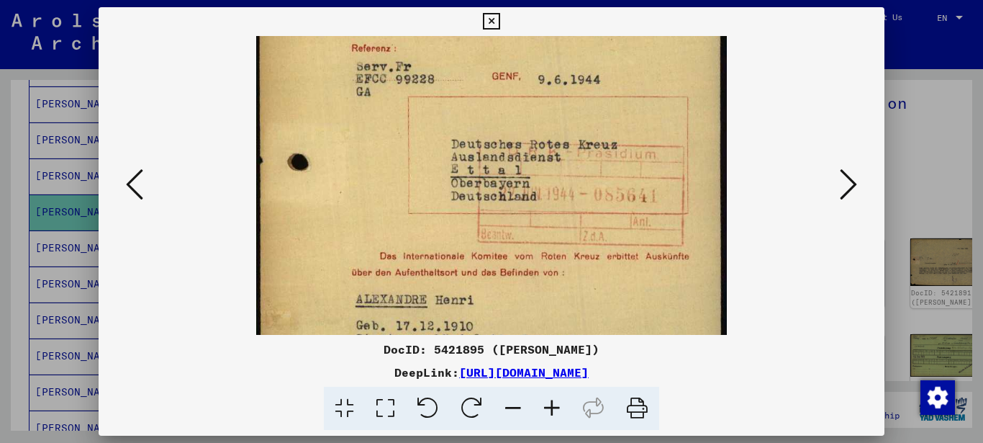
drag, startPoint x: 578, startPoint y: 275, endPoint x: 575, endPoint y: 183, distance: 92.2
click at [575, 183] on img at bounding box center [491, 283] width 471 height 658
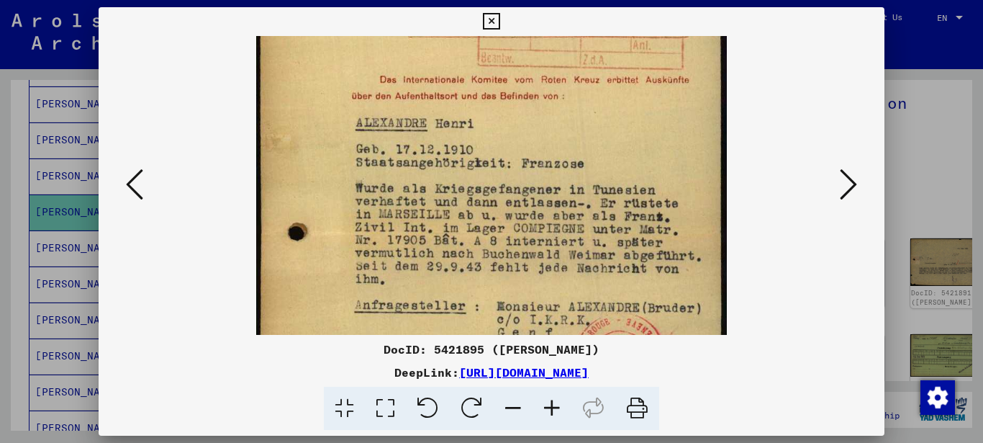
scroll to position [280, 0]
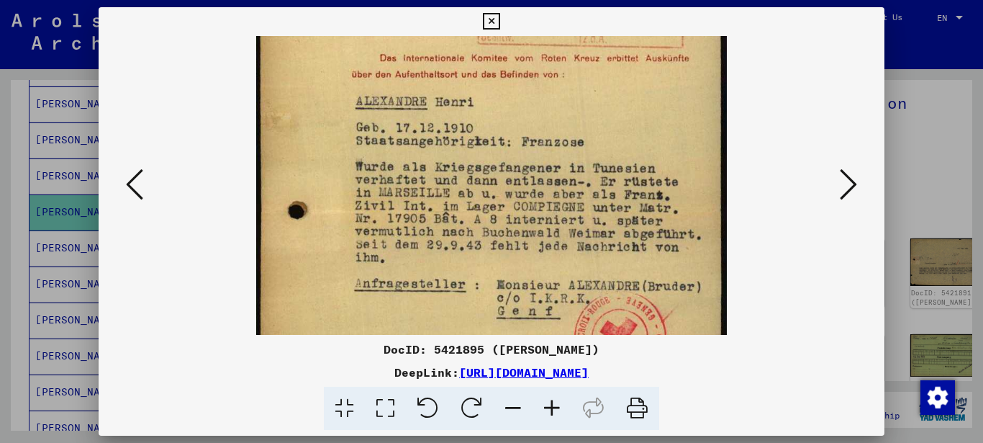
drag, startPoint x: 451, startPoint y: 286, endPoint x: 448, endPoint y: 100, distance: 186.4
click at [448, 100] on img at bounding box center [491, 85] width 471 height 658
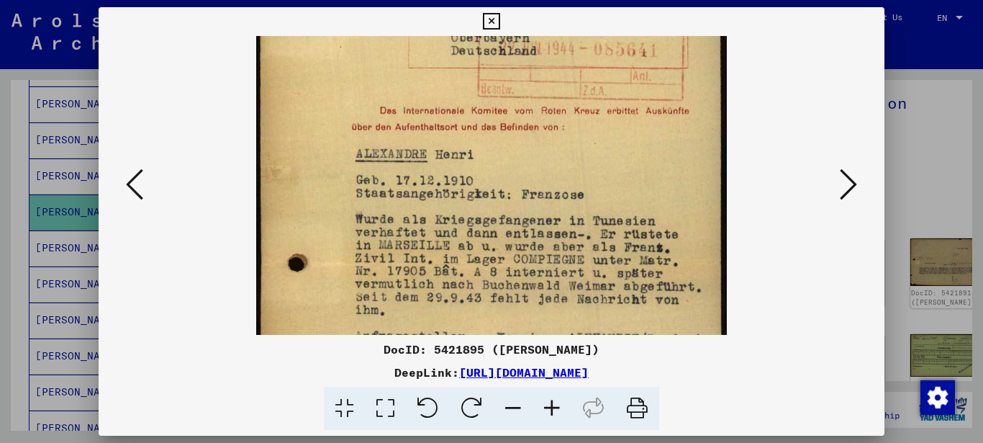
scroll to position [228, 0]
drag, startPoint x: 493, startPoint y: 245, endPoint x: 440, endPoint y: 291, distance: 69.9
click at [465, 297] on img at bounding box center [491, 137] width 471 height 658
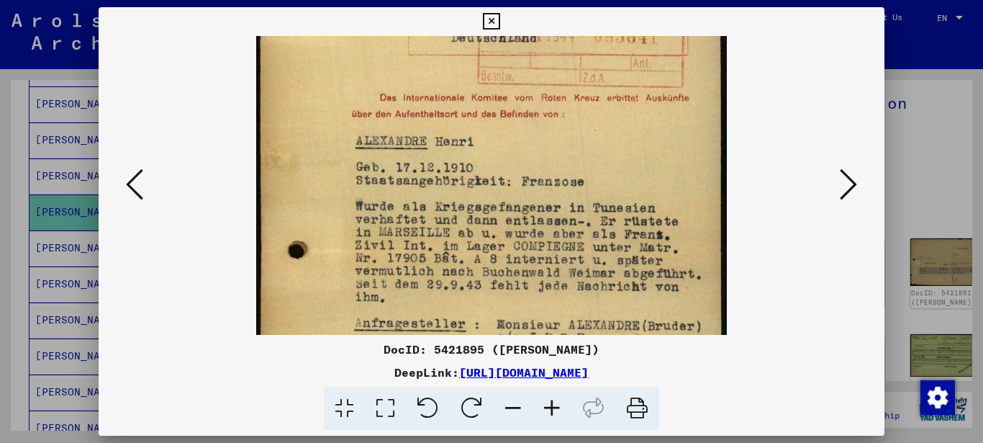
scroll to position [241, 0]
drag, startPoint x: 572, startPoint y: 294, endPoint x: 565, endPoint y: 281, distance: 14.8
click at [565, 281] on img at bounding box center [491, 124] width 471 height 658
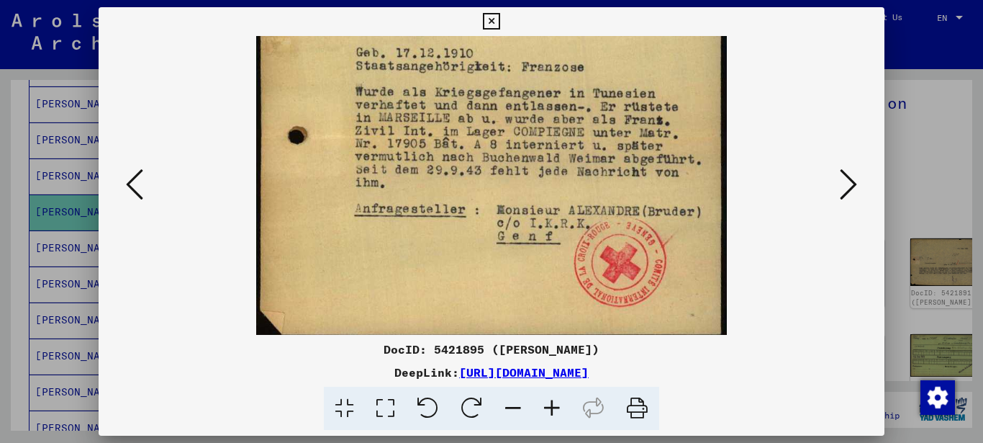
scroll to position [360, 0]
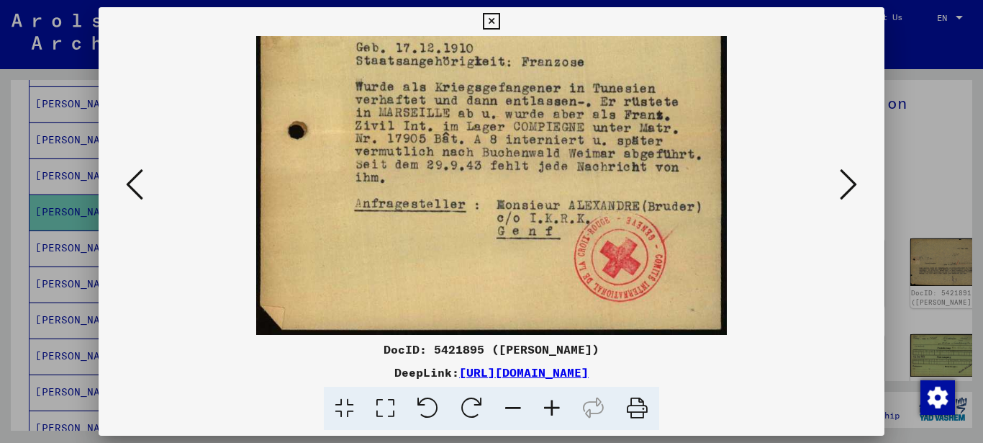
drag, startPoint x: 535, startPoint y: 293, endPoint x: 528, endPoint y: 168, distance: 124.7
click at [528, 168] on img at bounding box center [491, 5] width 471 height 658
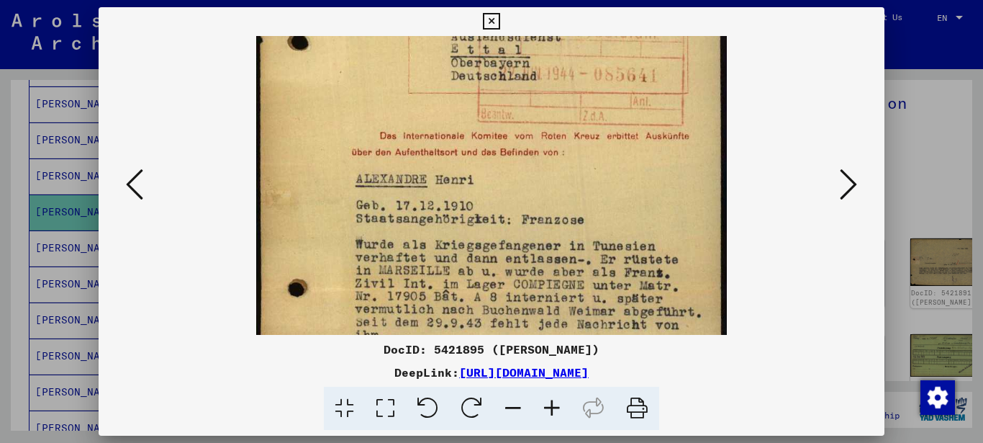
drag, startPoint x: 551, startPoint y: 231, endPoint x: 563, endPoint y: 389, distance: 158.1
click at [563, 389] on div "DocID: 5421895 ([PERSON_NAME]: [URL][DOMAIN_NAME]" at bounding box center [492, 218] width 787 height 423
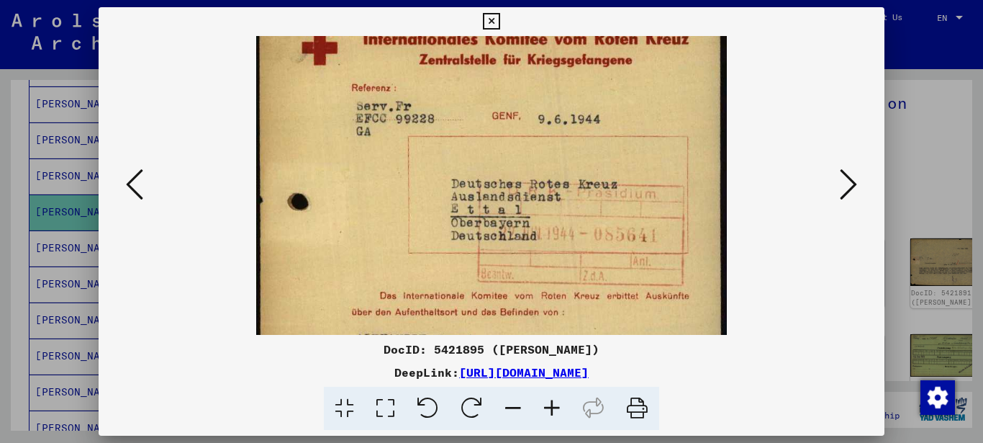
scroll to position [40, 0]
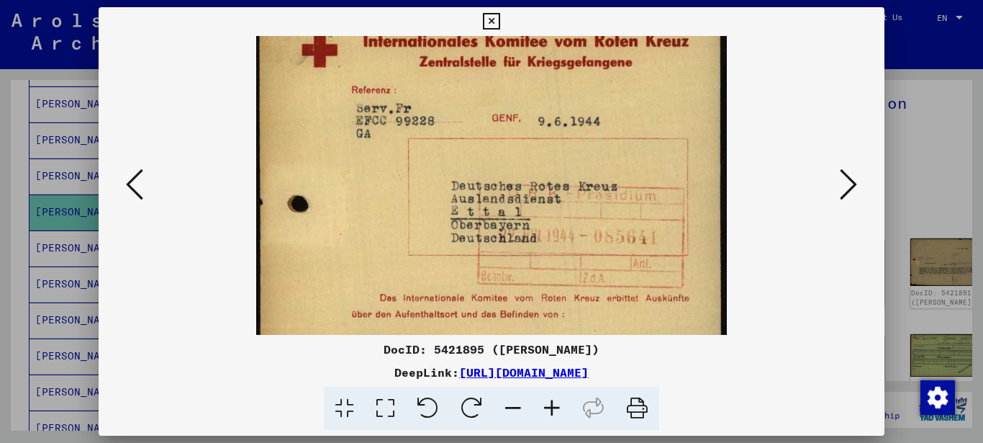
drag, startPoint x: 540, startPoint y: 238, endPoint x: 502, endPoint y: 375, distance: 142.1
click at [502, 375] on div "DocID: 5421895 ([PERSON_NAME]: [URL][DOMAIN_NAME]" at bounding box center [492, 218] width 787 height 423
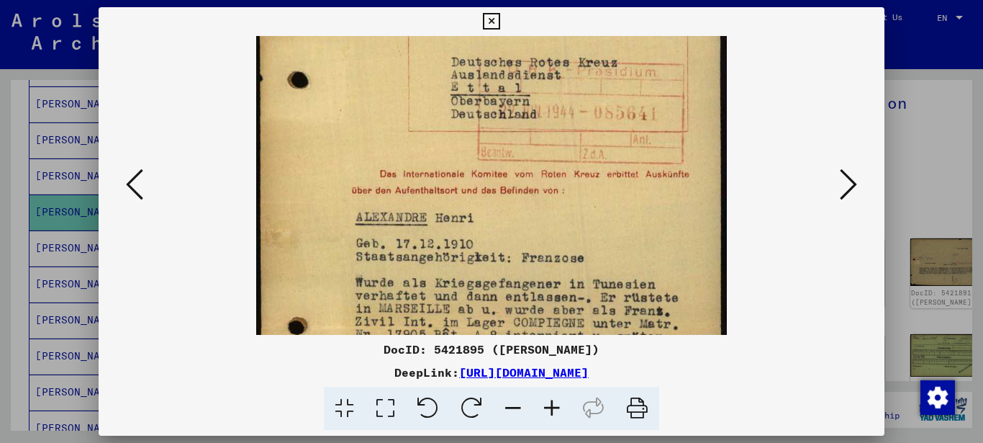
drag, startPoint x: 508, startPoint y: 213, endPoint x: 476, endPoint y: 110, distance: 107.7
click at [476, 110] on img at bounding box center [491, 201] width 471 height 658
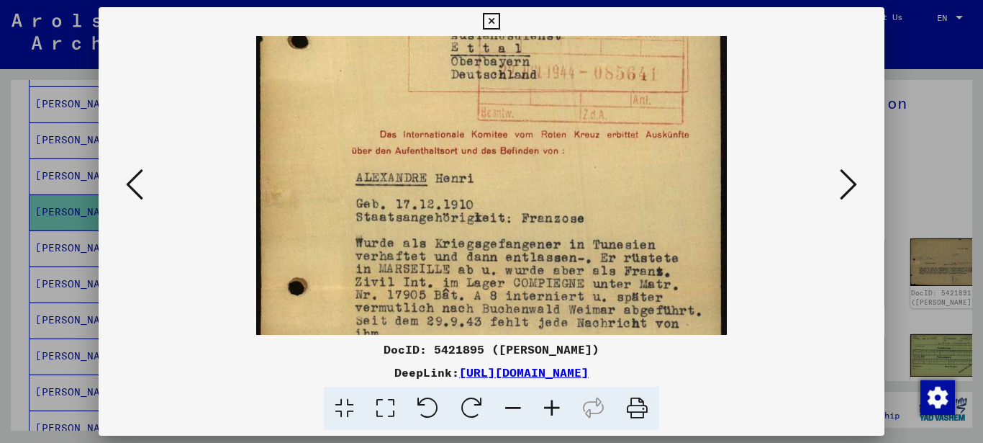
drag, startPoint x: 424, startPoint y: 284, endPoint x: 428, endPoint y: 250, distance: 34.8
click at [432, 245] on img at bounding box center [491, 161] width 471 height 658
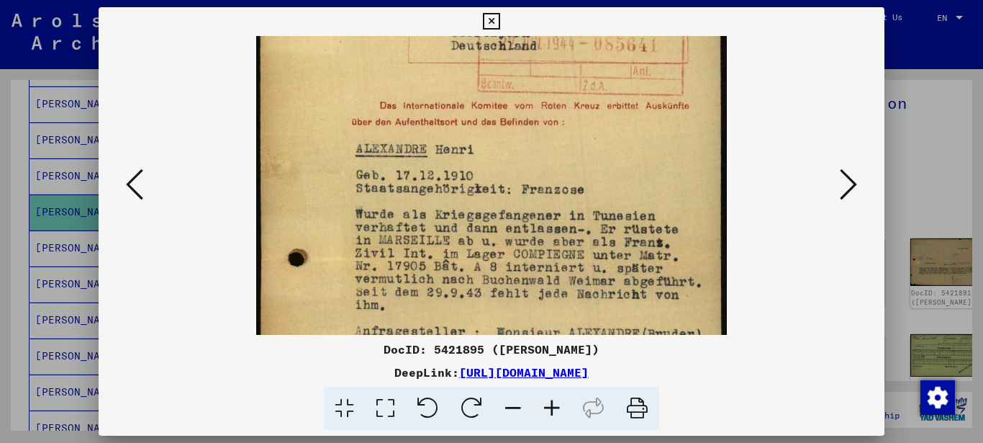
drag, startPoint x: 382, startPoint y: 293, endPoint x: 398, endPoint y: 257, distance: 39.3
click at [393, 261] on img at bounding box center [491, 133] width 471 height 658
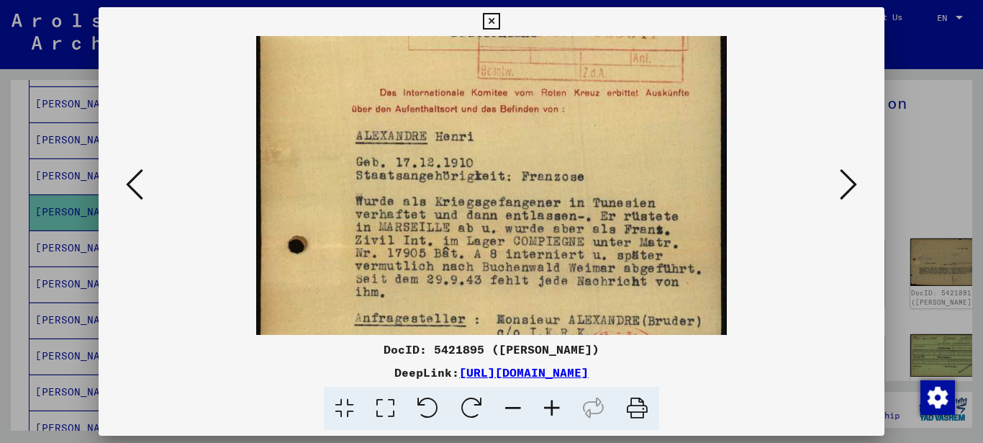
drag, startPoint x: 479, startPoint y: 291, endPoint x: 480, endPoint y: 281, distance: 10.1
click at [480, 281] on img at bounding box center [491, 120] width 471 height 658
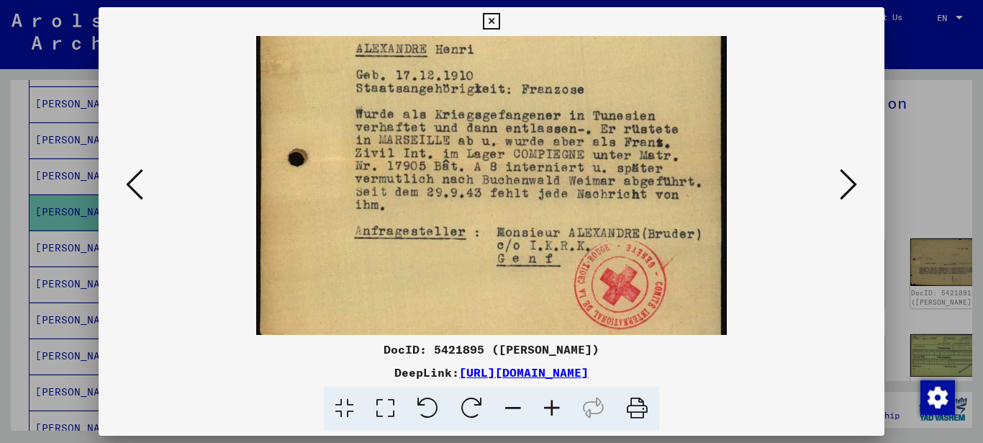
drag, startPoint x: 480, startPoint y: 288, endPoint x: 495, endPoint y: 178, distance: 111.1
click at [495, 178] on img at bounding box center [491, 33] width 471 height 658
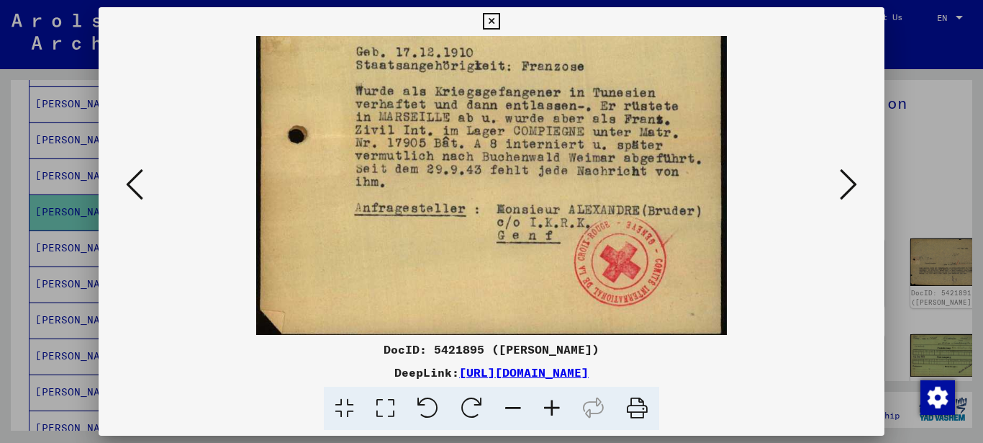
click at [855, 182] on icon at bounding box center [848, 184] width 17 height 35
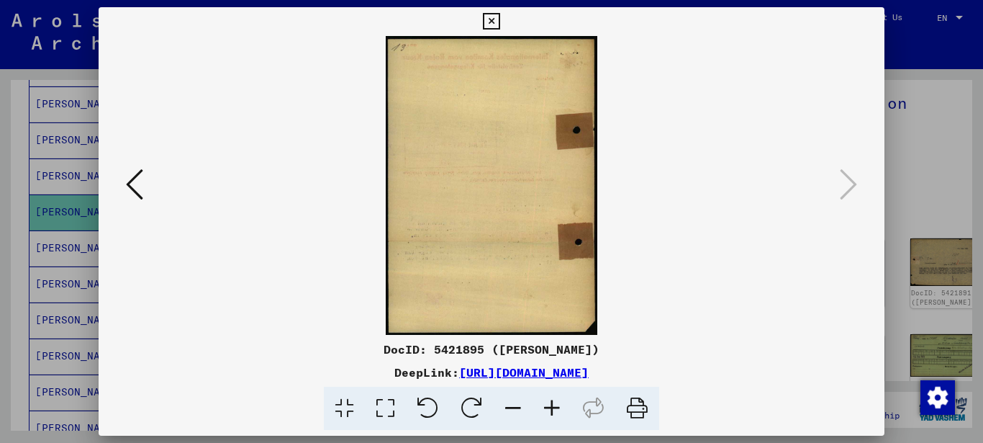
click at [499, 20] on icon at bounding box center [491, 21] width 17 height 17
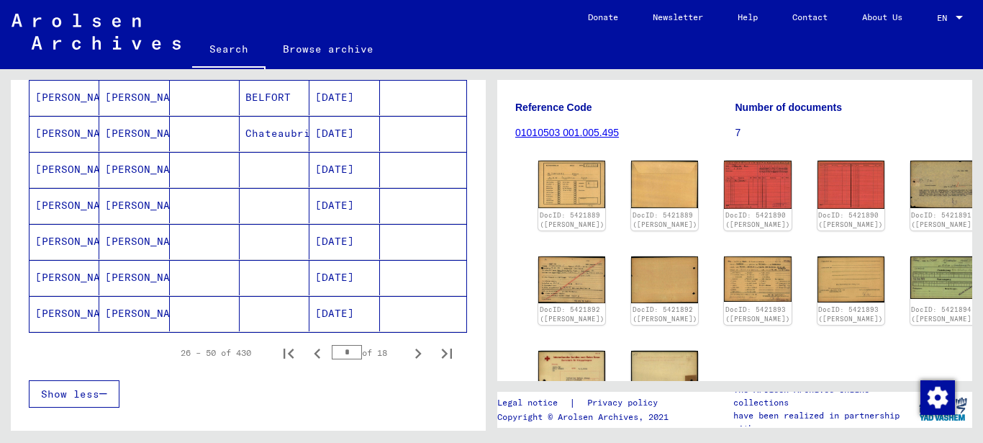
scroll to position [864, 0]
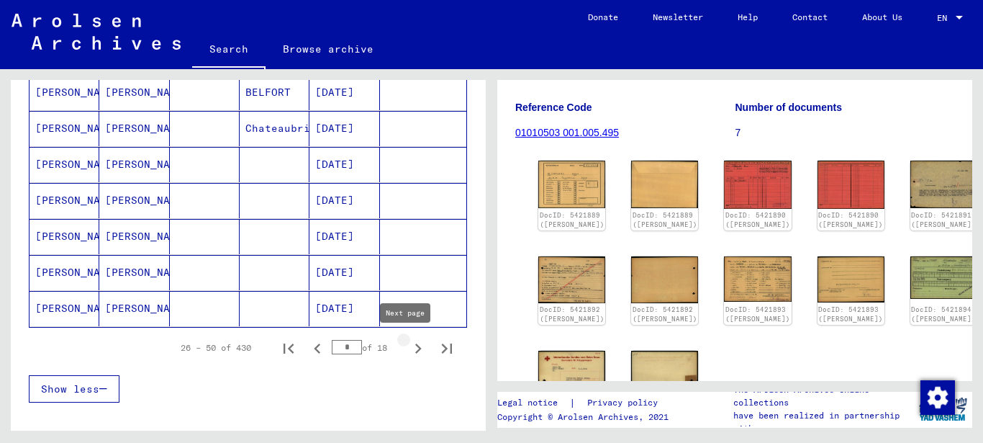
click at [414, 350] on icon "Next page" at bounding box center [418, 348] width 20 height 20
type input "*"
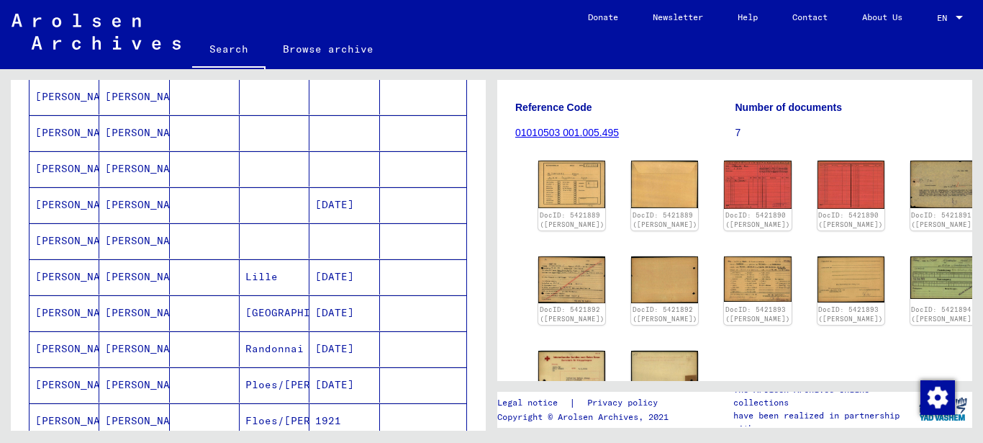
scroll to position [165, 0]
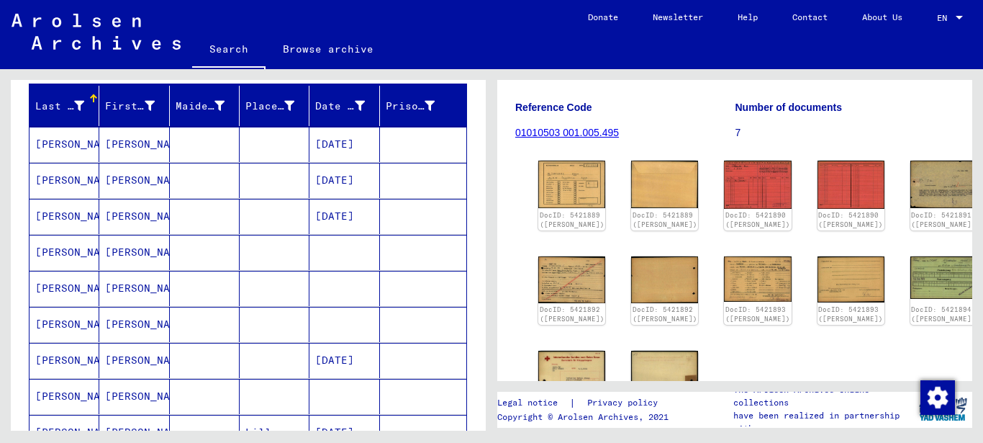
click at [78, 254] on mat-cell "[PERSON_NAME]" at bounding box center [65, 252] width 70 height 35
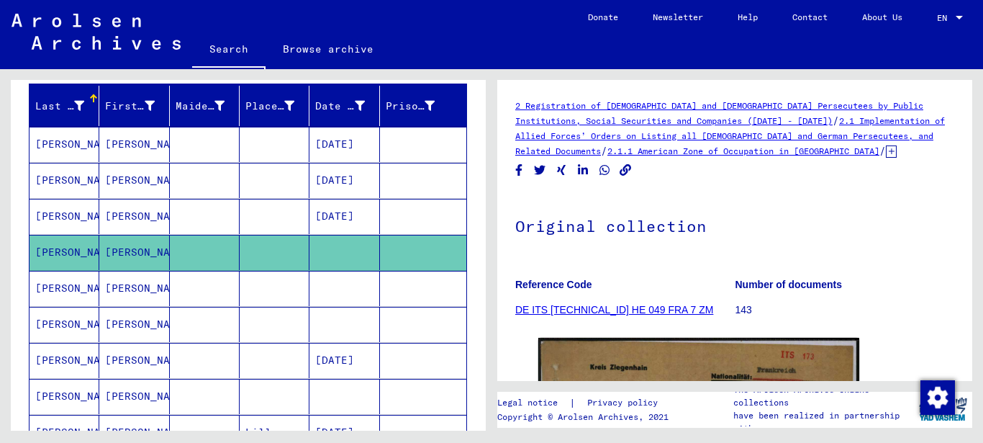
click at [886, 150] on icon at bounding box center [891, 151] width 11 height 12
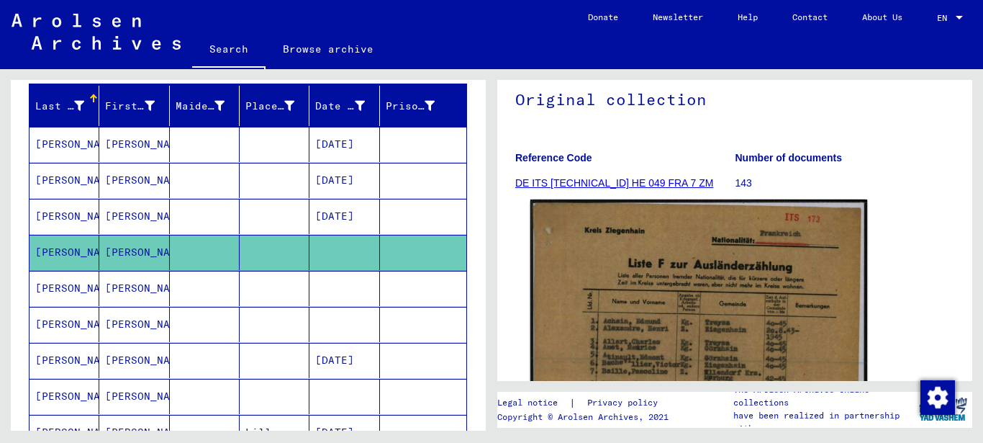
scroll to position [233, 0]
click at [666, 328] on img at bounding box center [698, 435] width 337 height 472
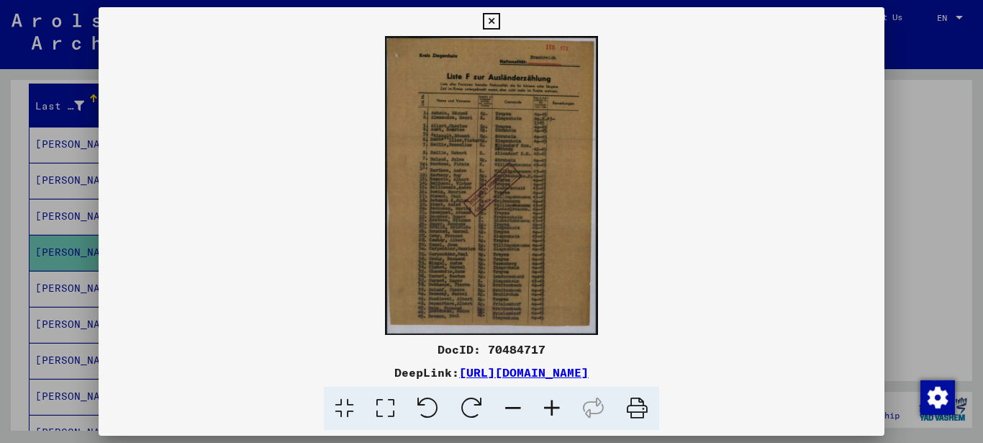
click at [553, 407] on icon at bounding box center [552, 408] width 39 height 44
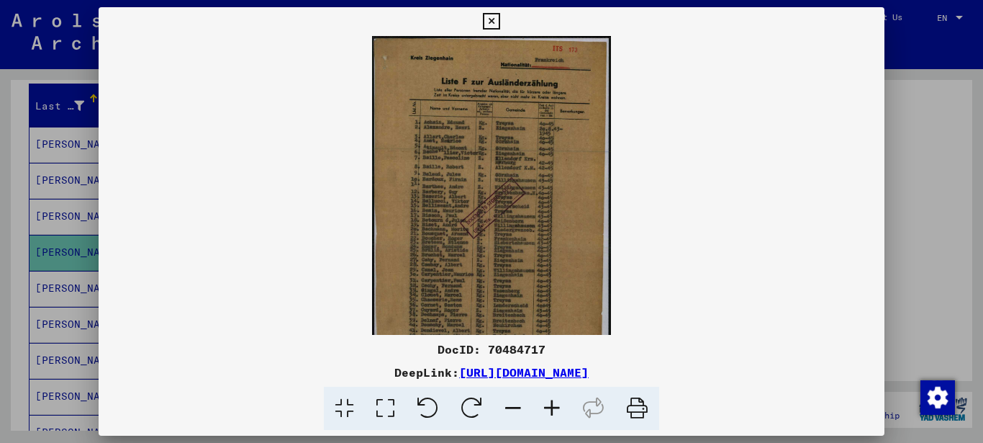
click at [553, 407] on icon at bounding box center [552, 408] width 39 height 44
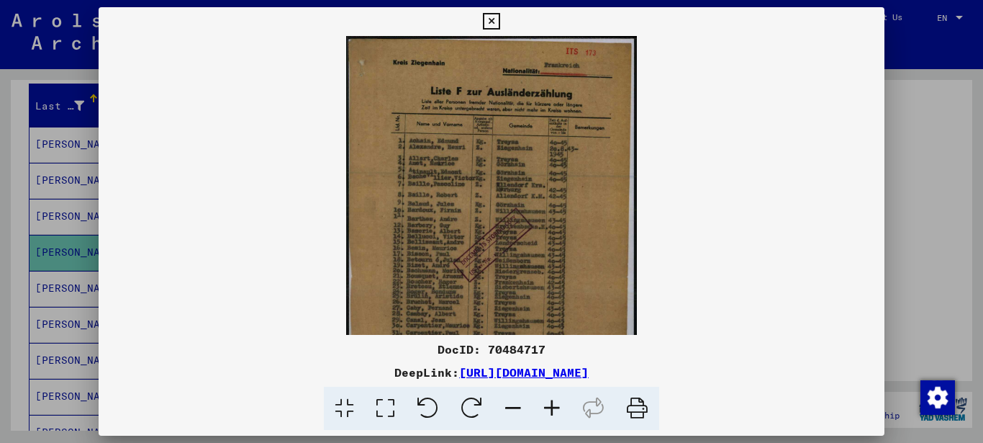
click at [553, 407] on icon at bounding box center [552, 408] width 39 height 44
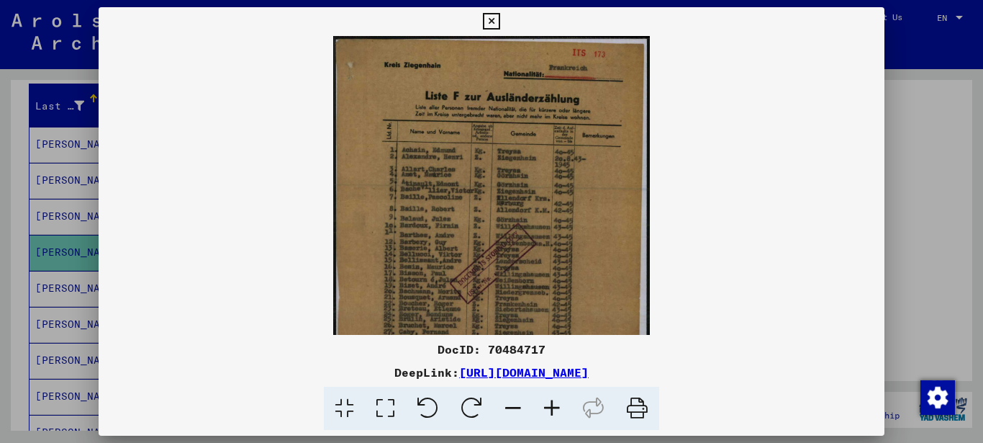
click at [553, 407] on icon at bounding box center [552, 408] width 39 height 44
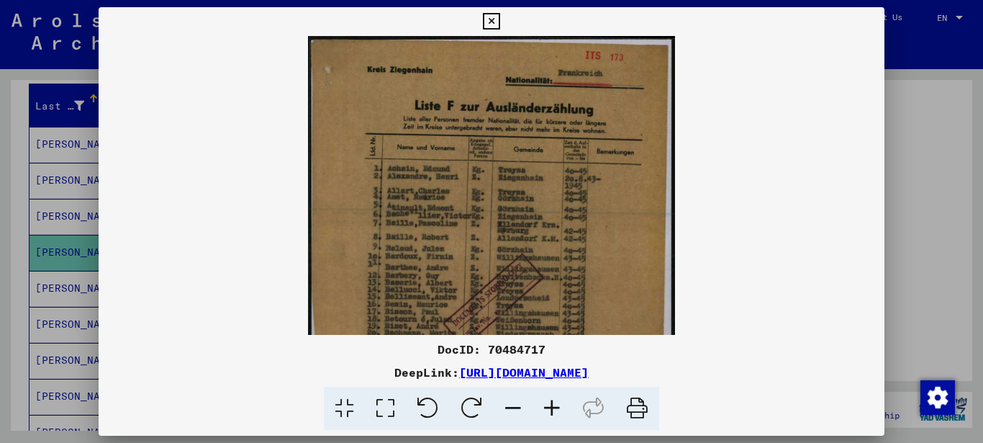
click at [554, 407] on icon at bounding box center [552, 408] width 39 height 44
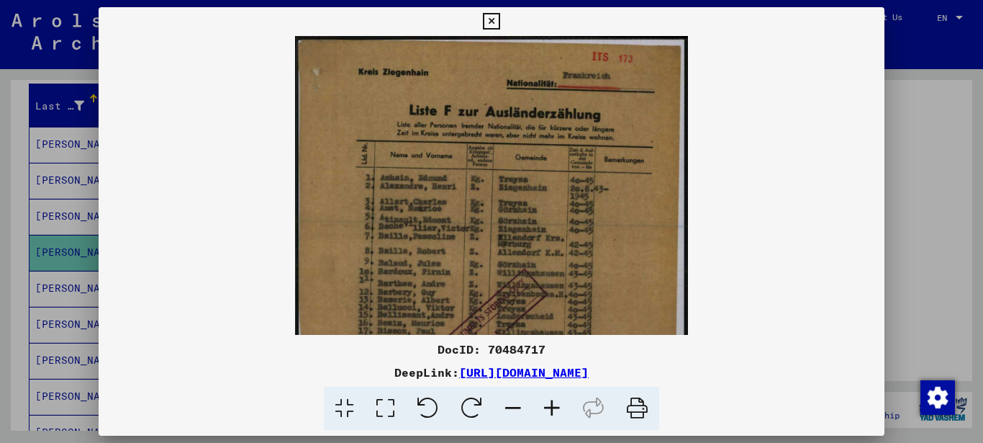
click at [555, 407] on icon at bounding box center [552, 408] width 39 height 44
click at [556, 406] on icon at bounding box center [552, 408] width 39 height 44
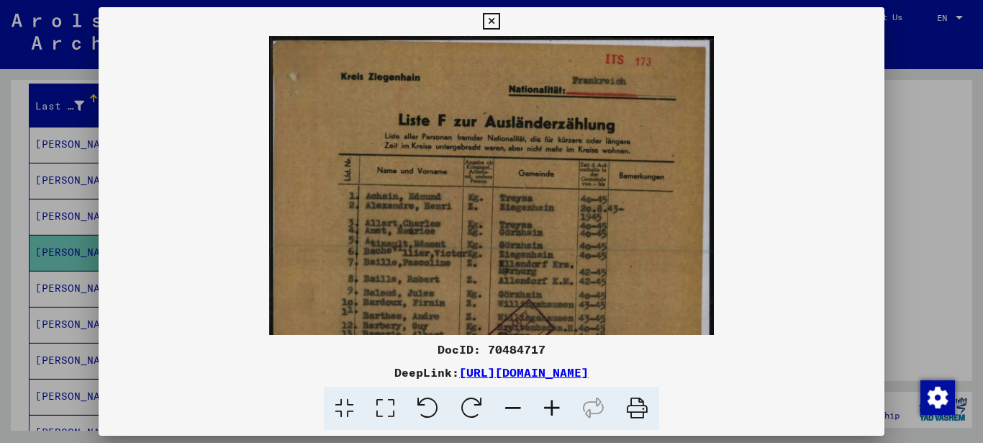
click at [556, 406] on icon at bounding box center [552, 408] width 39 height 44
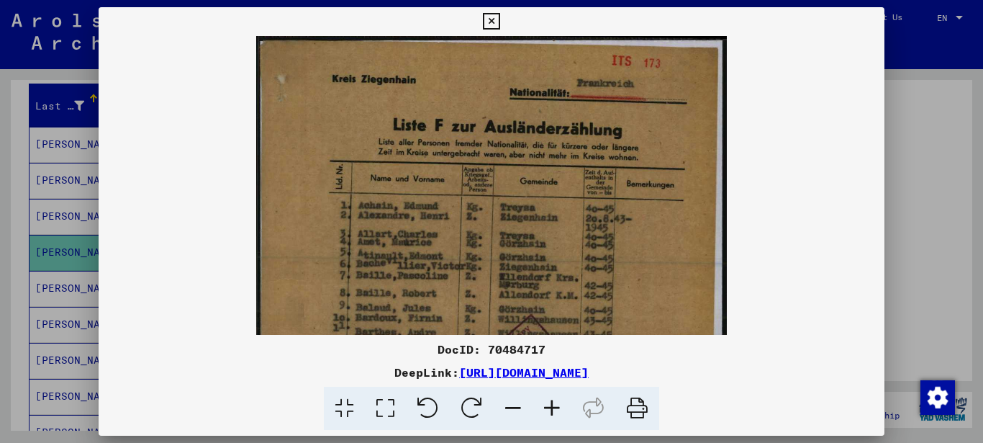
click at [557, 406] on icon at bounding box center [552, 408] width 39 height 44
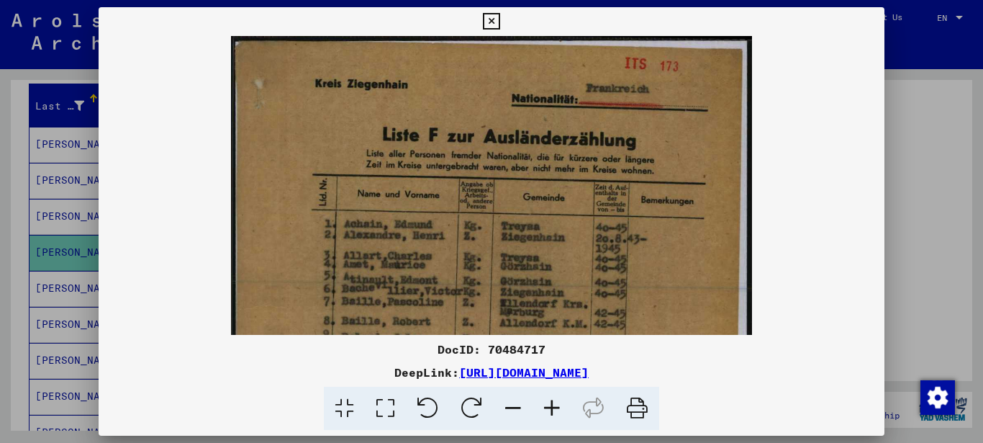
click at [557, 406] on icon at bounding box center [552, 408] width 39 height 44
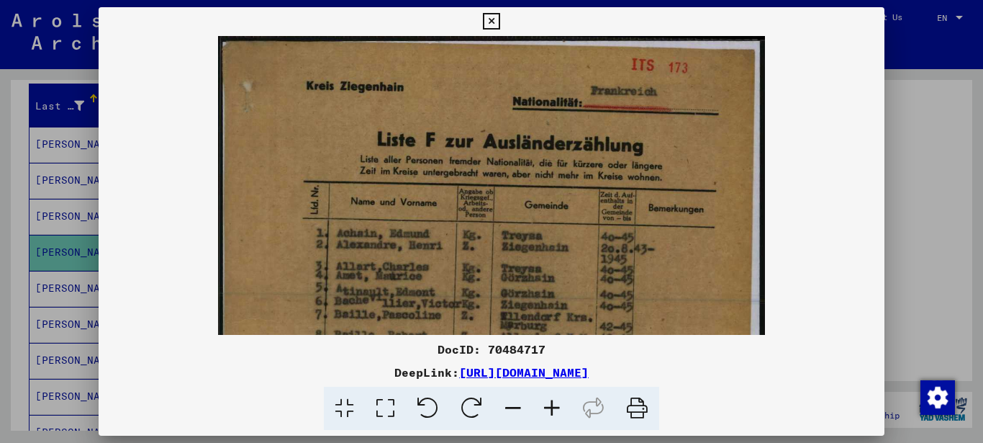
click at [557, 406] on icon at bounding box center [552, 408] width 39 height 44
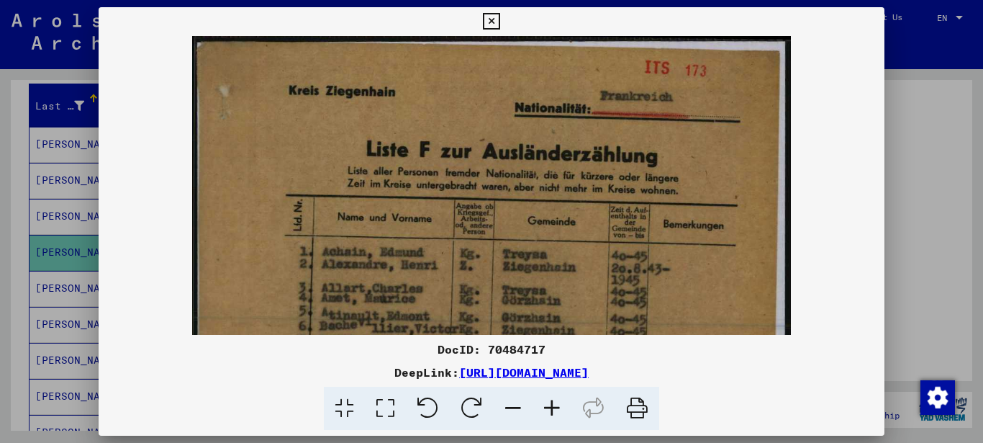
click at [557, 405] on icon at bounding box center [552, 408] width 39 height 44
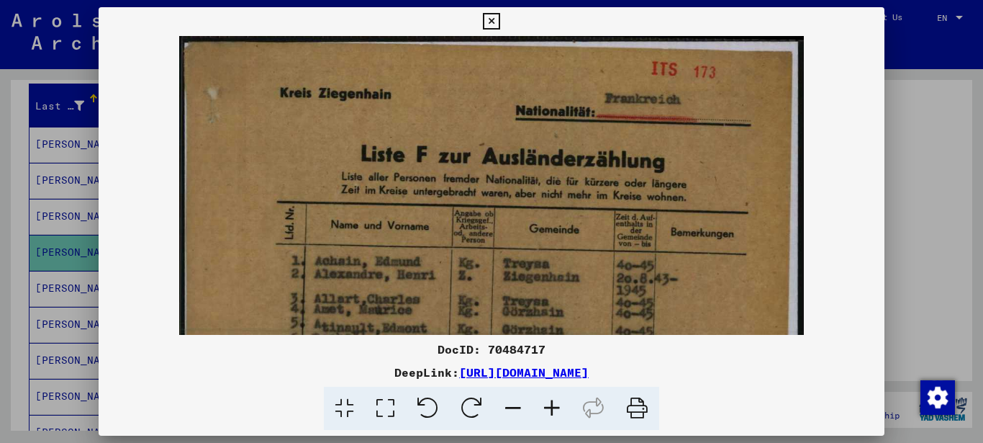
click at [557, 404] on icon at bounding box center [552, 408] width 39 height 44
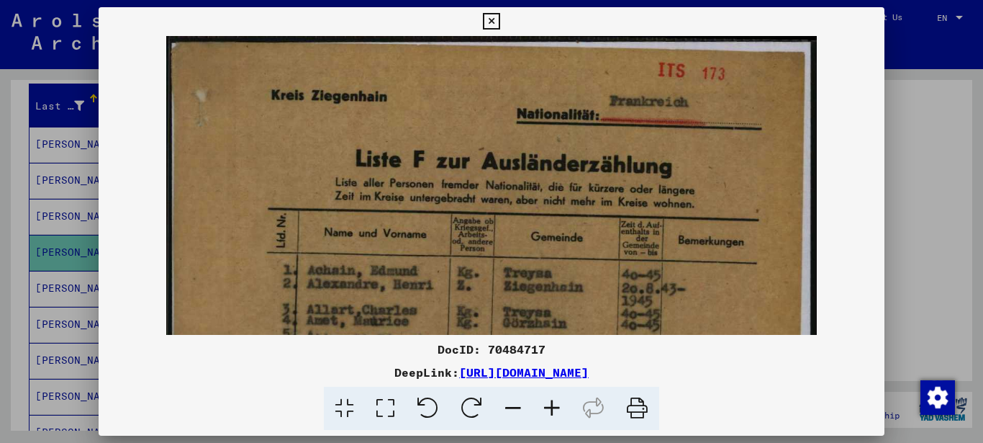
click at [557, 404] on icon at bounding box center [552, 408] width 39 height 44
click at [558, 404] on icon at bounding box center [552, 408] width 39 height 44
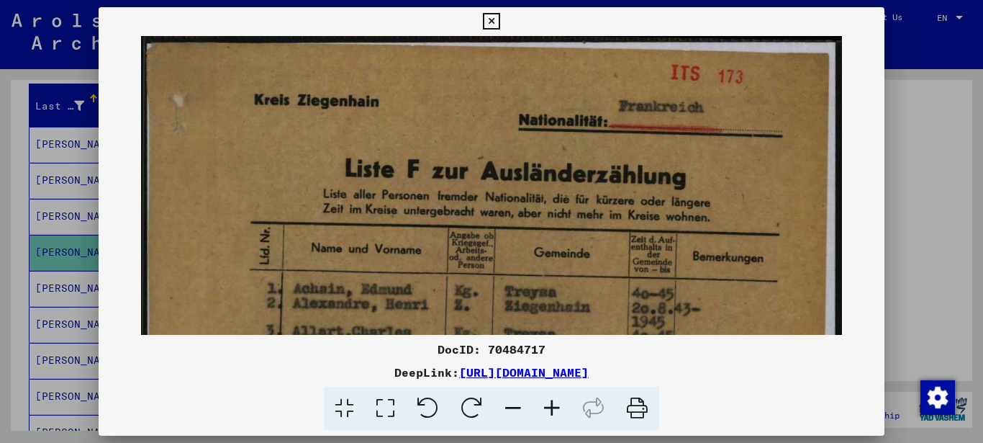
click at [558, 403] on icon at bounding box center [552, 408] width 39 height 44
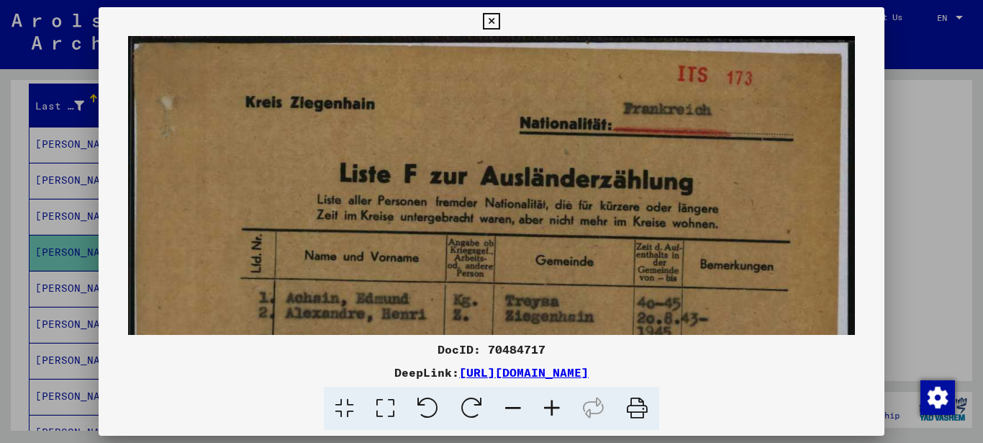
click at [558, 403] on icon at bounding box center [552, 408] width 39 height 44
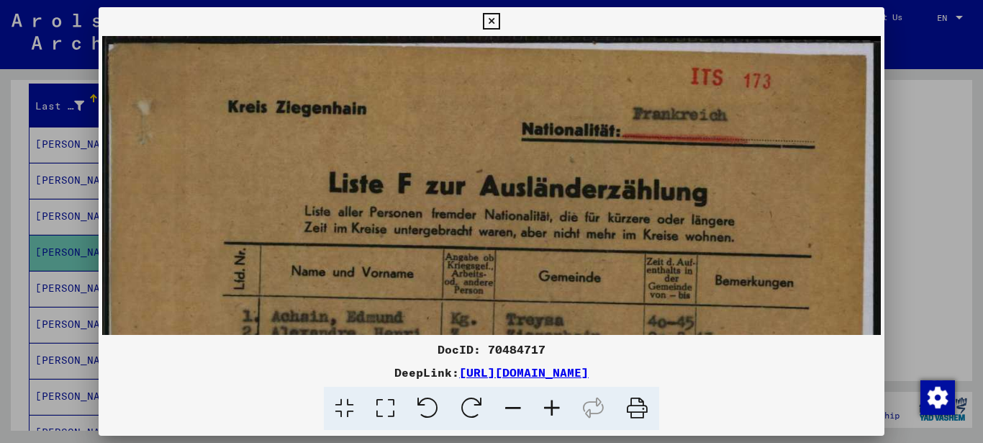
click at [558, 403] on icon at bounding box center [552, 408] width 39 height 44
click at [558, 404] on icon at bounding box center [552, 408] width 39 height 44
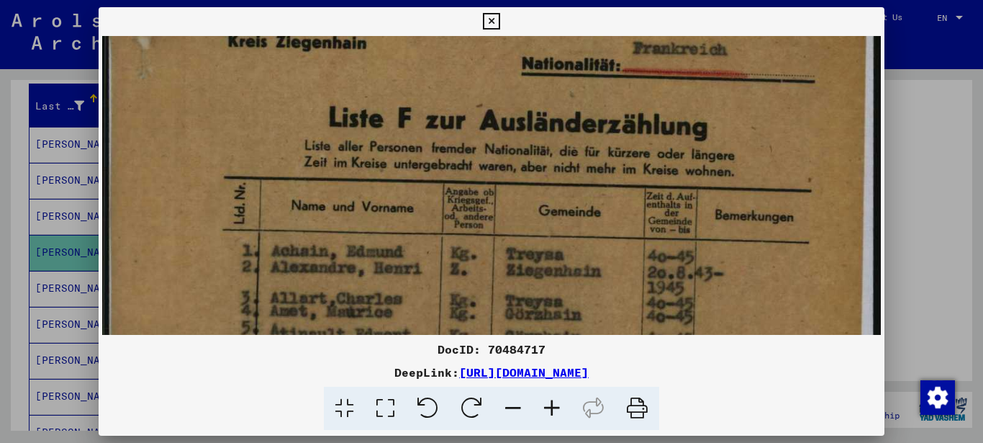
drag, startPoint x: 404, startPoint y: 262, endPoint x: 409, endPoint y: 180, distance: 82.2
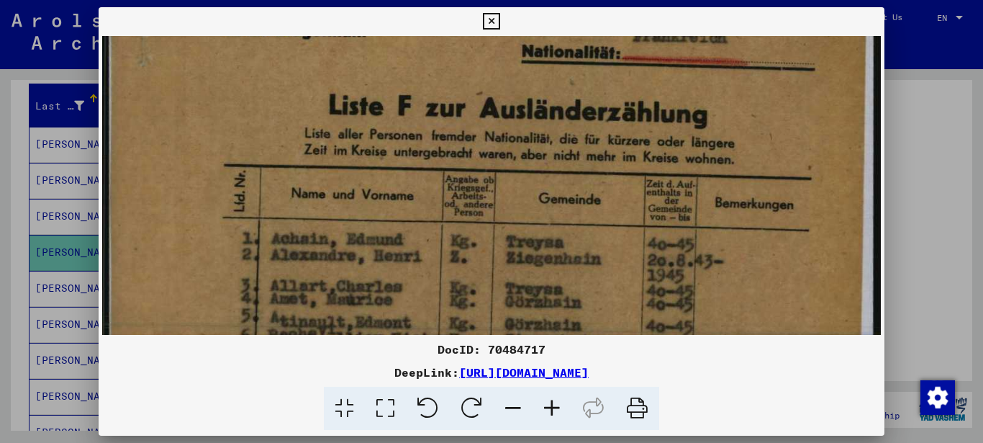
scroll to position [81, 0]
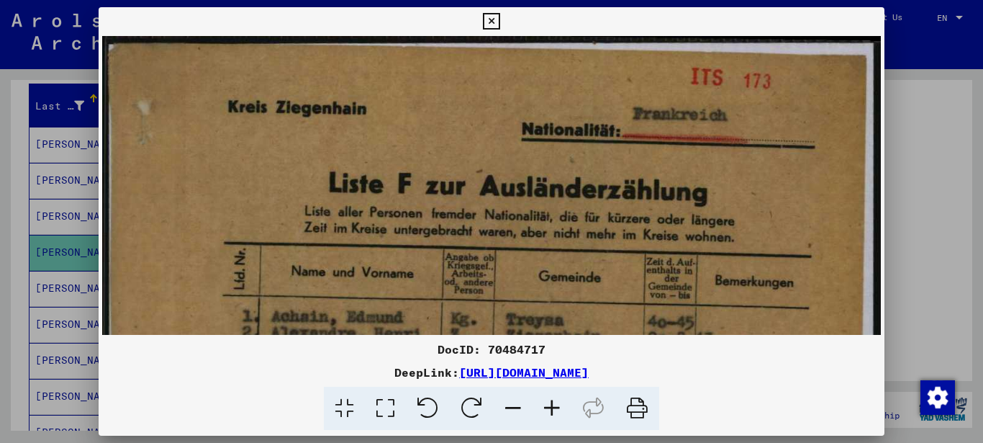
drag, startPoint x: 554, startPoint y: 167, endPoint x: 551, endPoint y: 317, distance: 149.7
click at [499, 17] on icon at bounding box center [491, 21] width 17 height 17
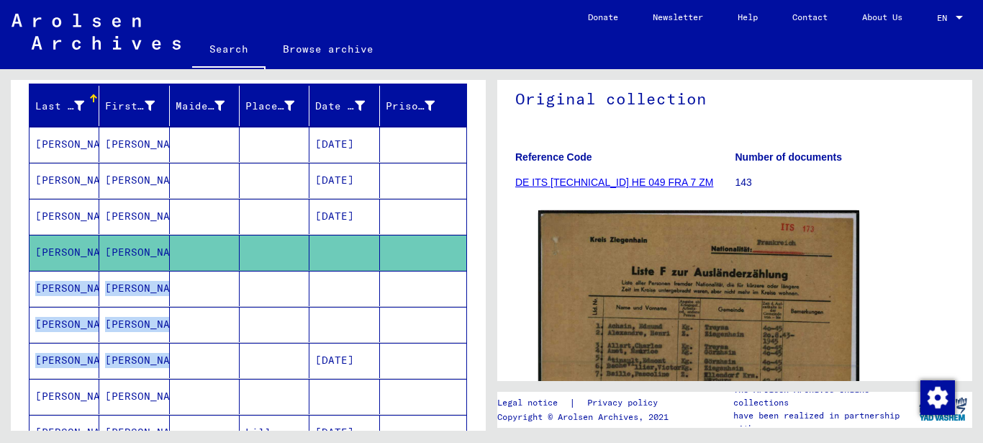
drag, startPoint x: 186, startPoint y: 353, endPoint x: 199, endPoint y: 258, distance: 95.8
click at [199, 343] on mat-cell at bounding box center [205, 360] width 70 height 35
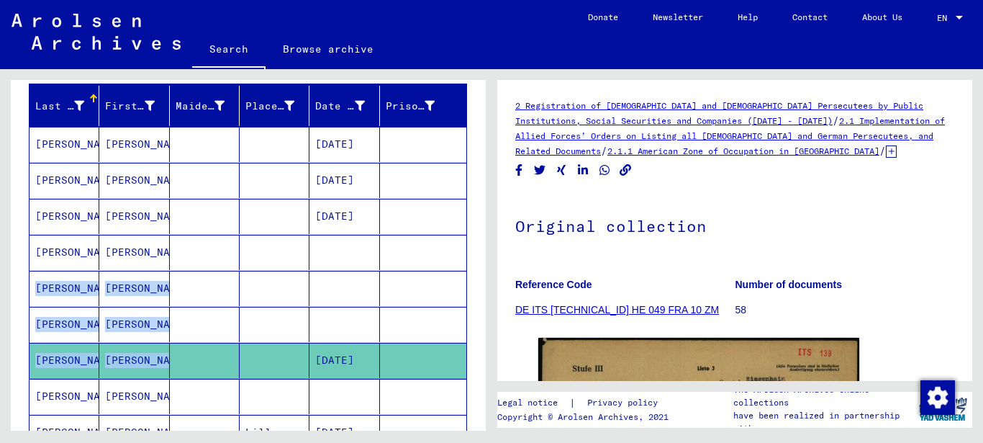
click at [397, 266] on mat-cell at bounding box center [423, 252] width 86 height 35
